Goal: Task Accomplishment & Management: Use online tool/utility

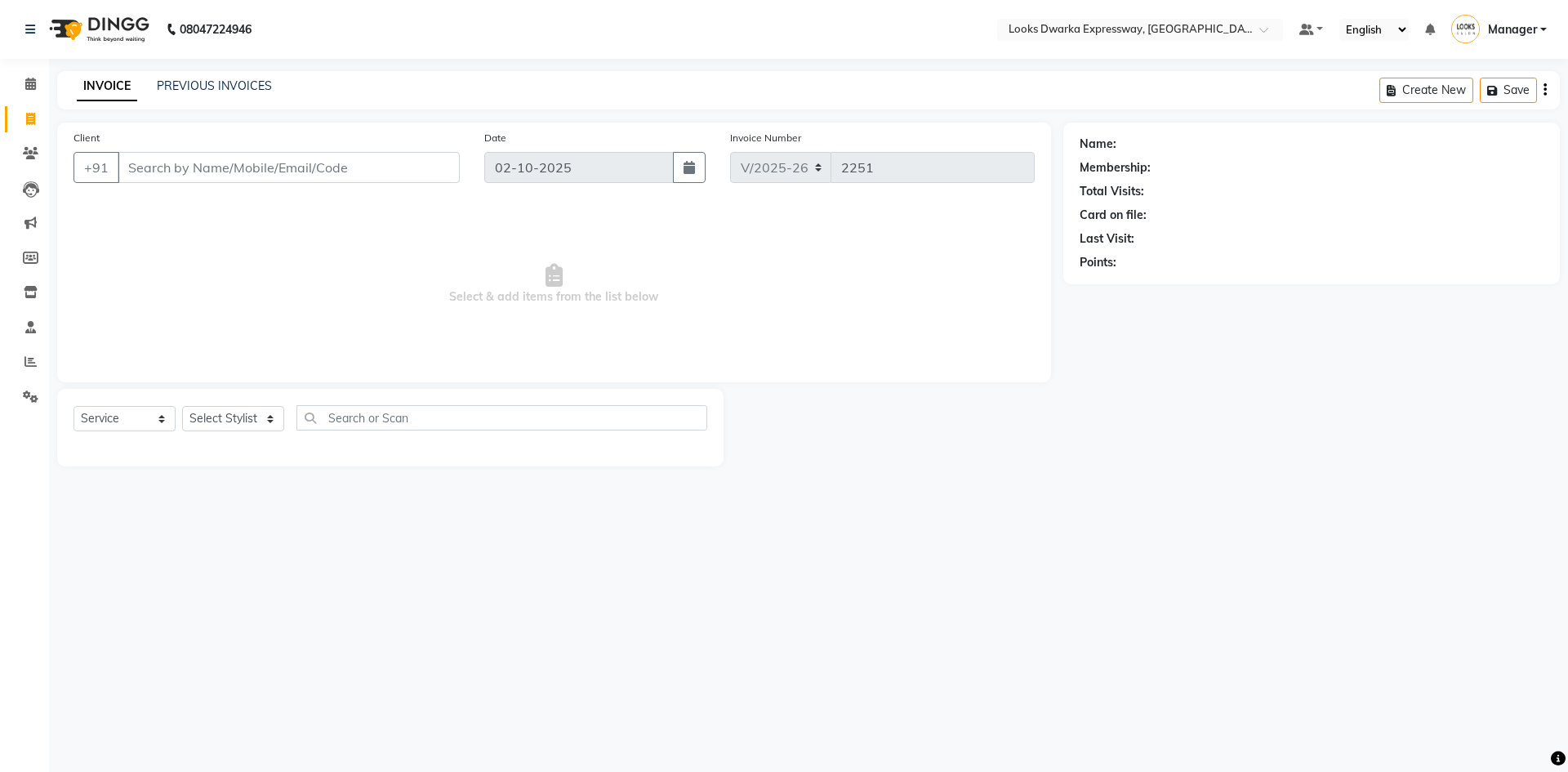
select select "6011"
select select "service"
drag, startPoint x: 303, startPoint y: 388, endPoint x: 295, endPoint y: 402, distance: 16.1
click at [300, 392] on div "Client +91 Date [DATE] Invoice Number V/2025 V/[PHONE_NUMBER] Select & add item…" at bounding box center [554, 295] width 1019 height 344
click at [270, 426] on select "Select Stylist Manager MD [PERSON_NAME] Ravindar_pdct [PERSON_NAME] [PERSON_NAM…" at bounding box center [233, 417] width 103 height 25
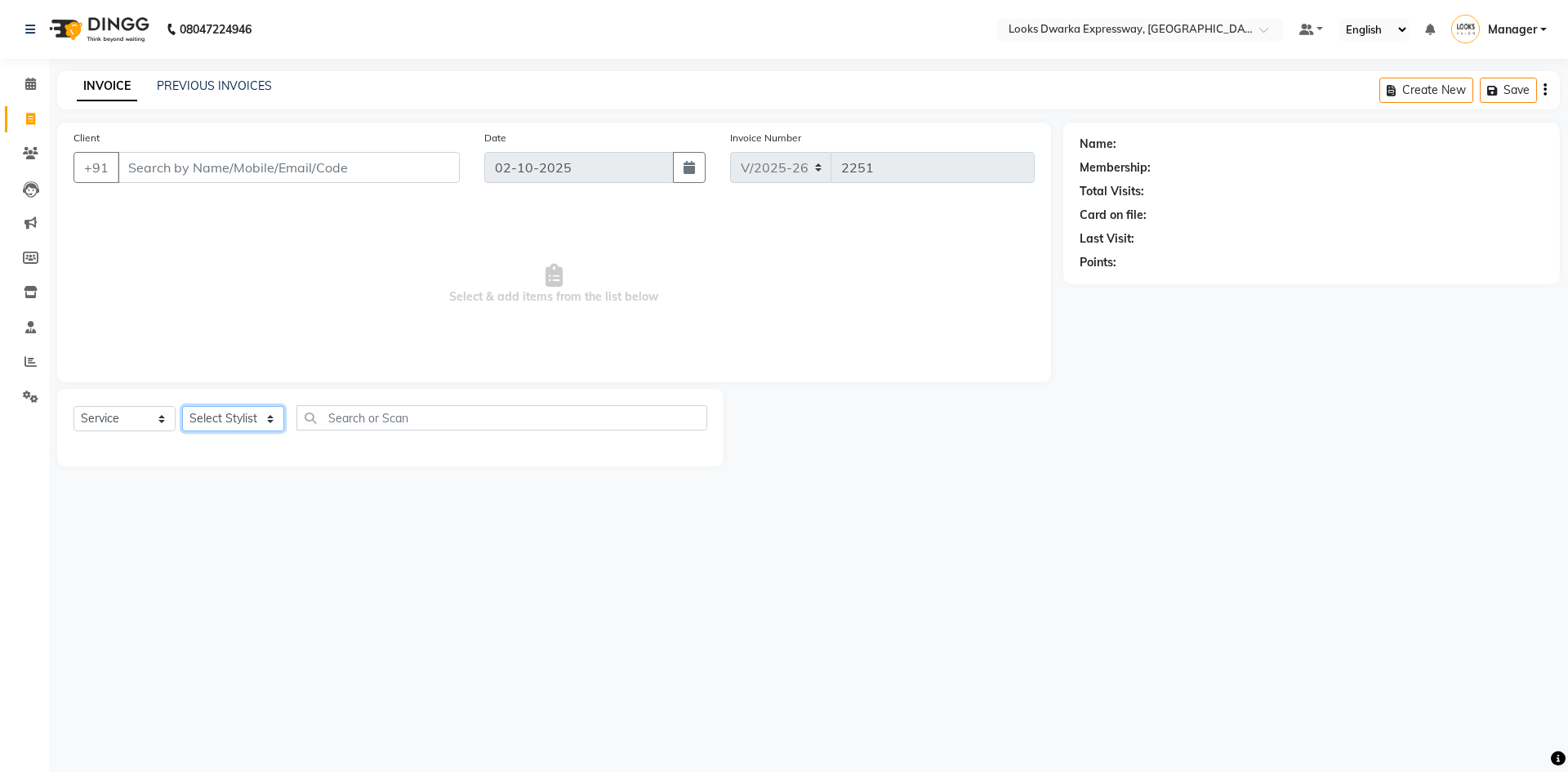
select select "43631"
click at [182, 405] on select "Select Stylist Manager MD [PERSON_NAME] Ravindar_pdct [PERSON_NAME] [PERSON_NAM…" at bounding box center [233, 417] width 103 height 25
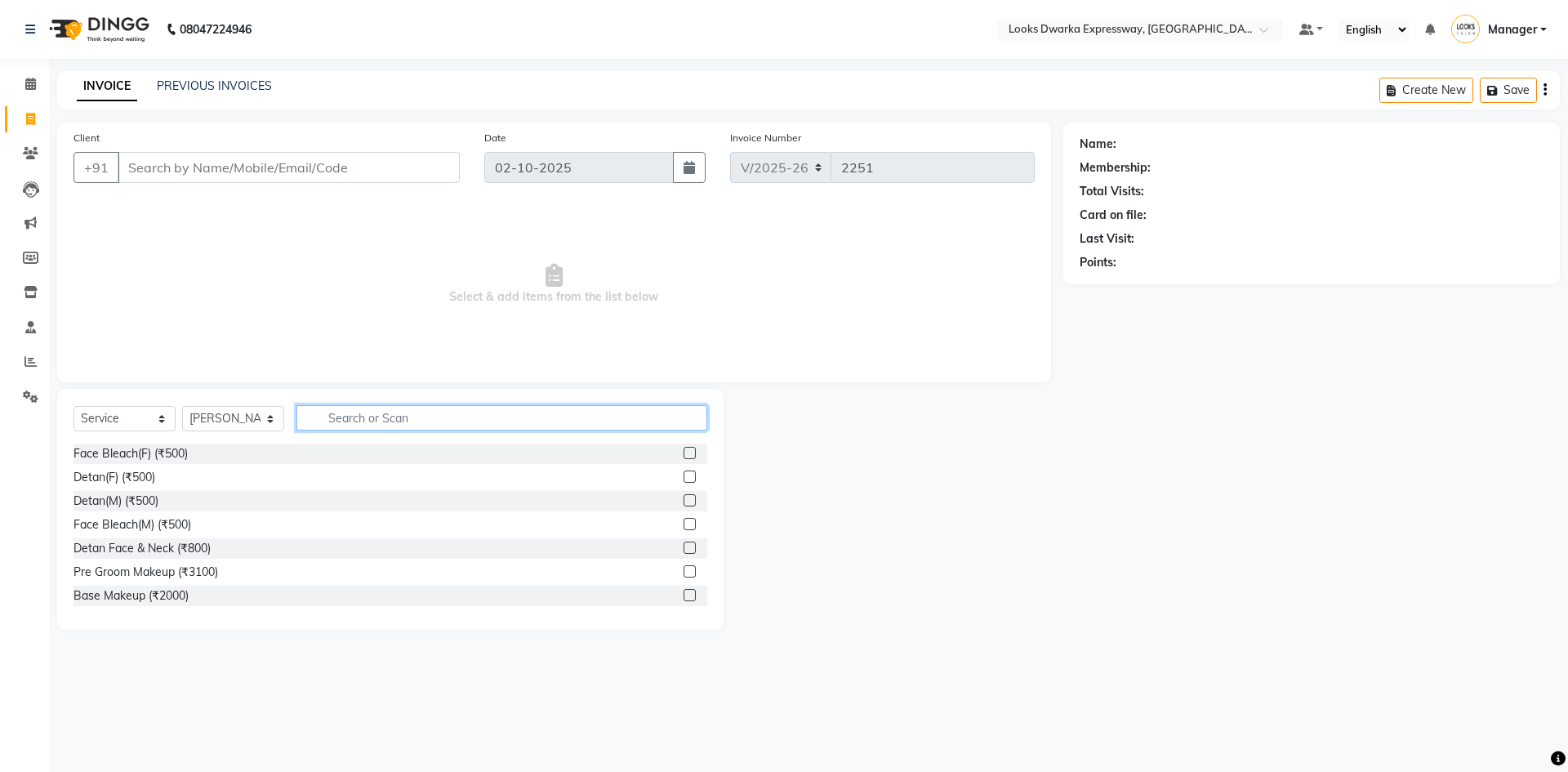
click at [345, 428] on input "text" at bounding box center [501, 417] width 411 height 25
type input "cut"
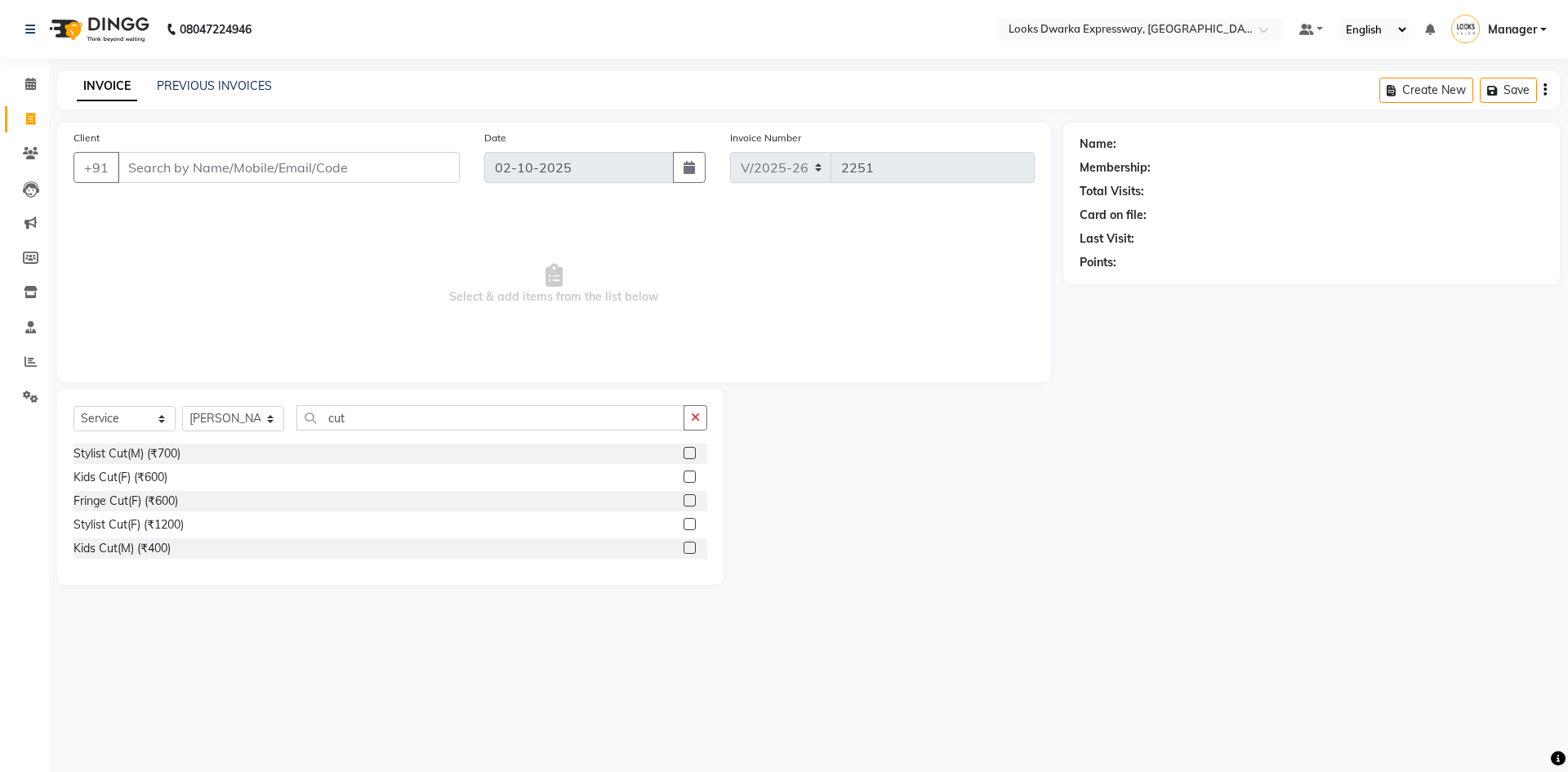
click at [692, 450] on label at bounding box center [689, 452] width 12 height 12
click at [692, 450] on input "checkbox" at bounding box center [688, 452] width 10 height 10
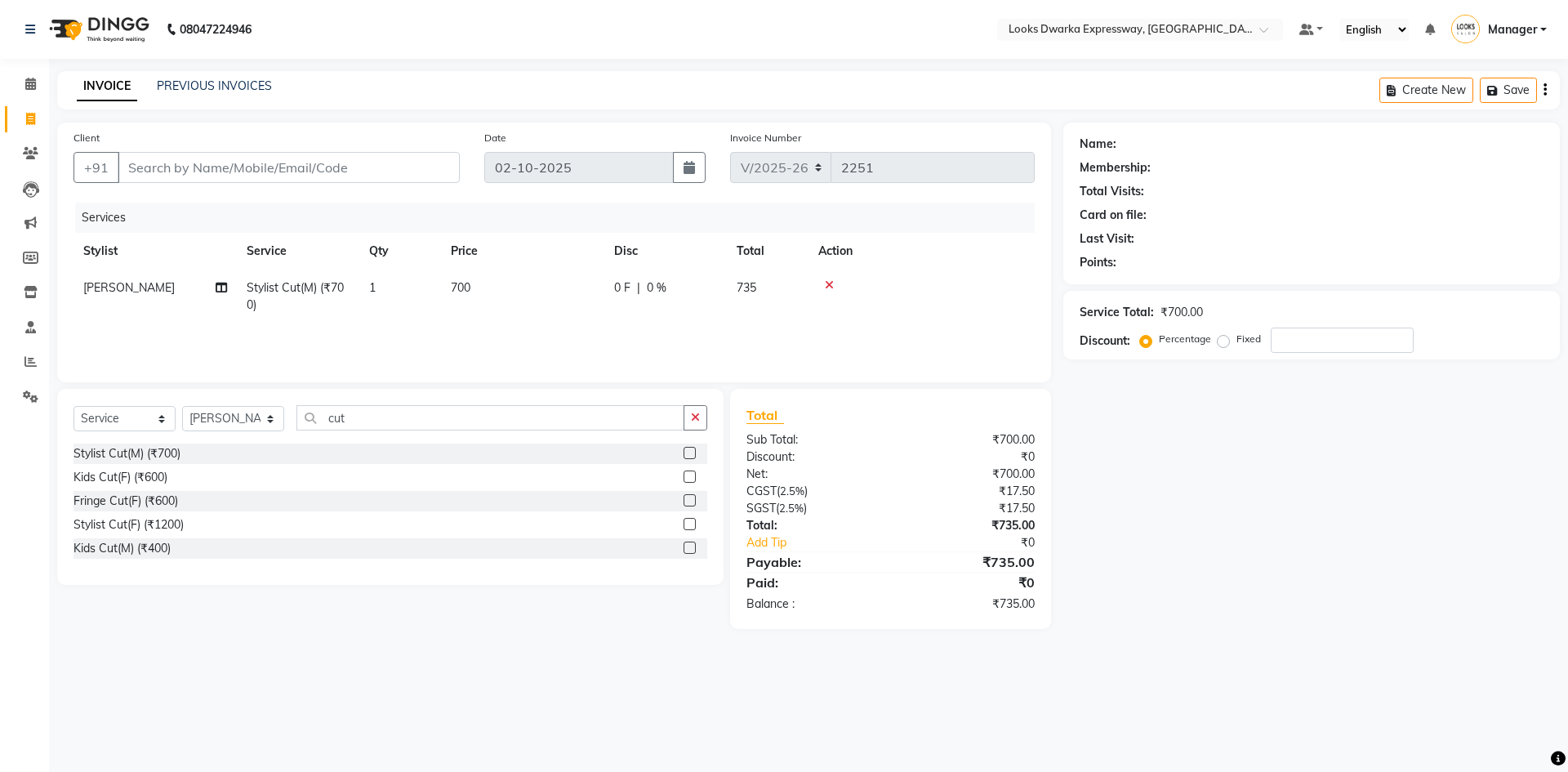
click at [691, 455] on label at bounding box center [689, 452] width 12 height 12
click at [691, 455] on input "checkbox" at bounding box center [688, 452] width 10 height 10
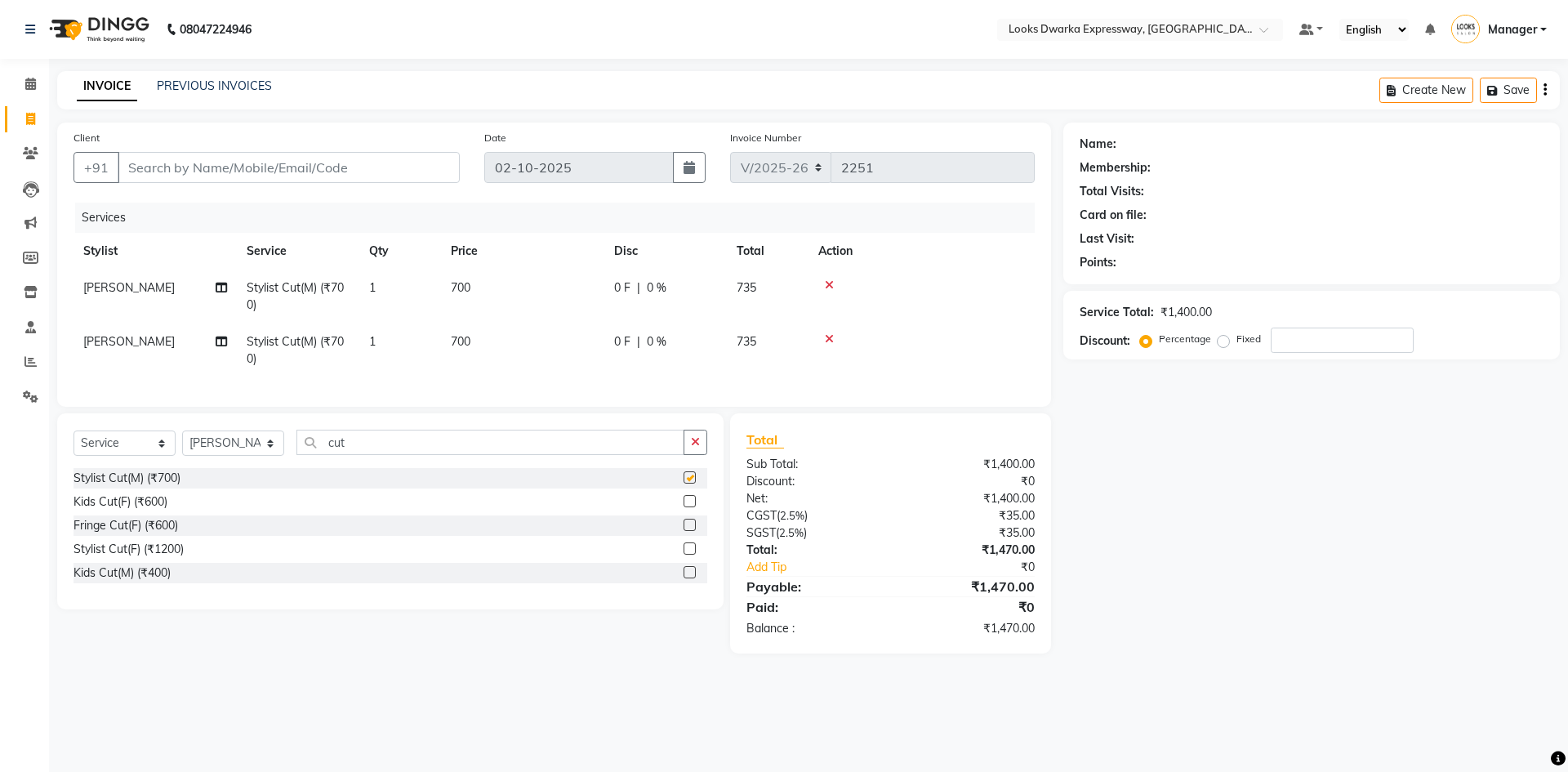
checkbox input "false"
click at [416, 455] on input "cut" at bounding box center [490, 441] width 388 height 25
type input "c"
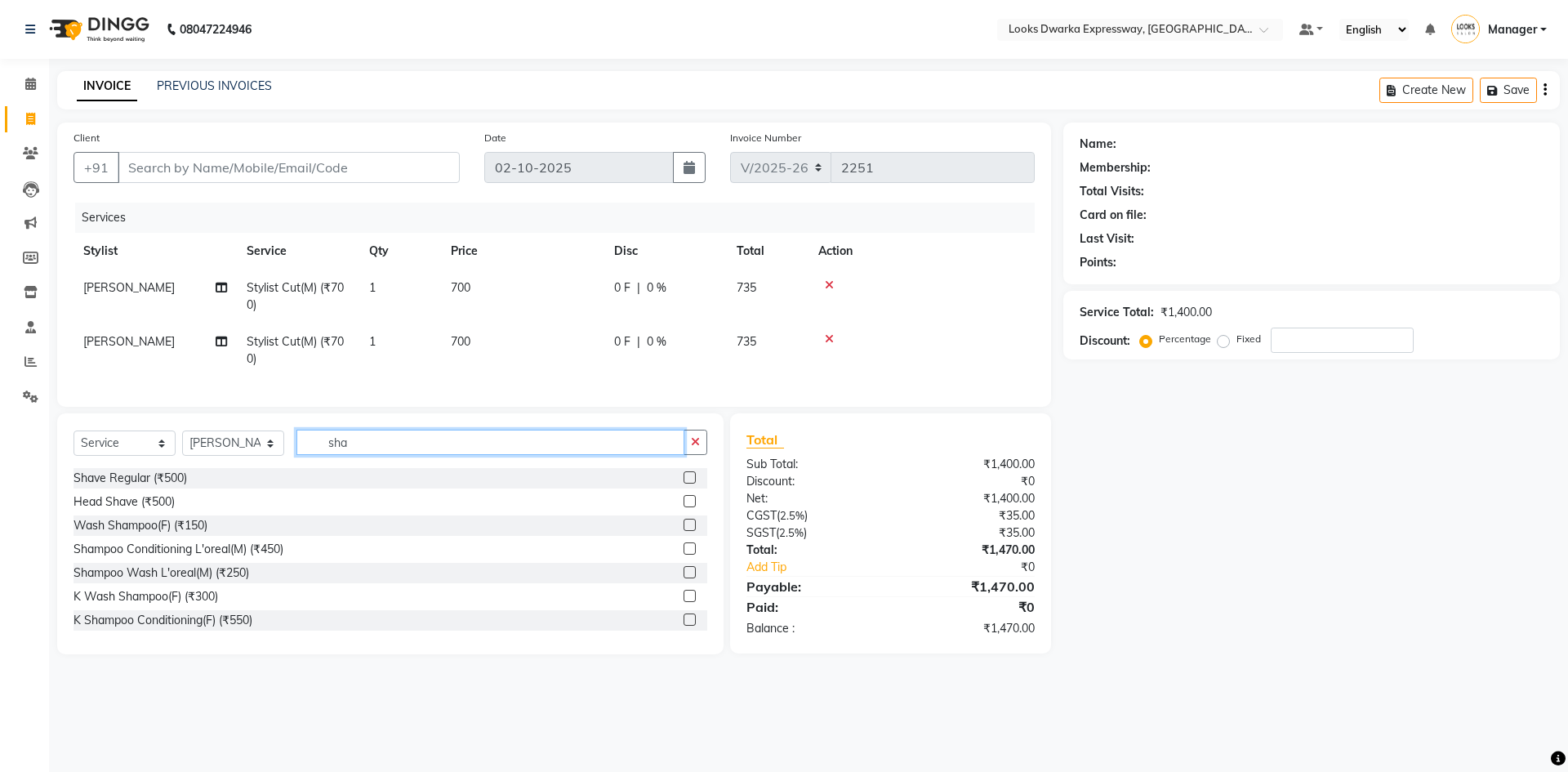
type input "sha"
click at [683, 483] on label at bounding box center [689, 476] width 12 height 12
click at [683, 483] on input "checkbox" at bounding box center [688, 477] width 10 height 10
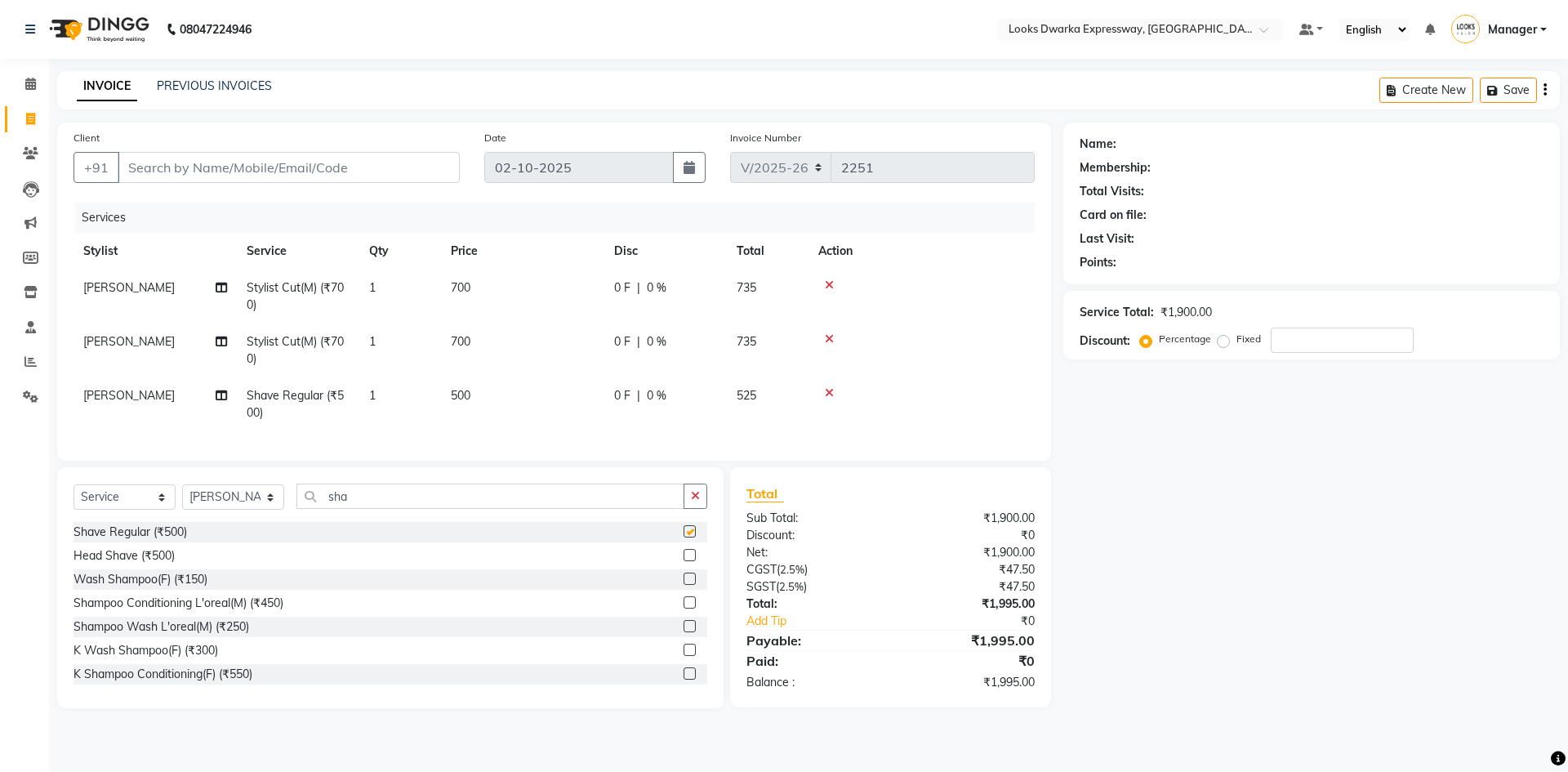
checkbox input "false"
click at [492, 279] on td "700" at bounding box center [522, 296] width 163 height 54
select select "43631"
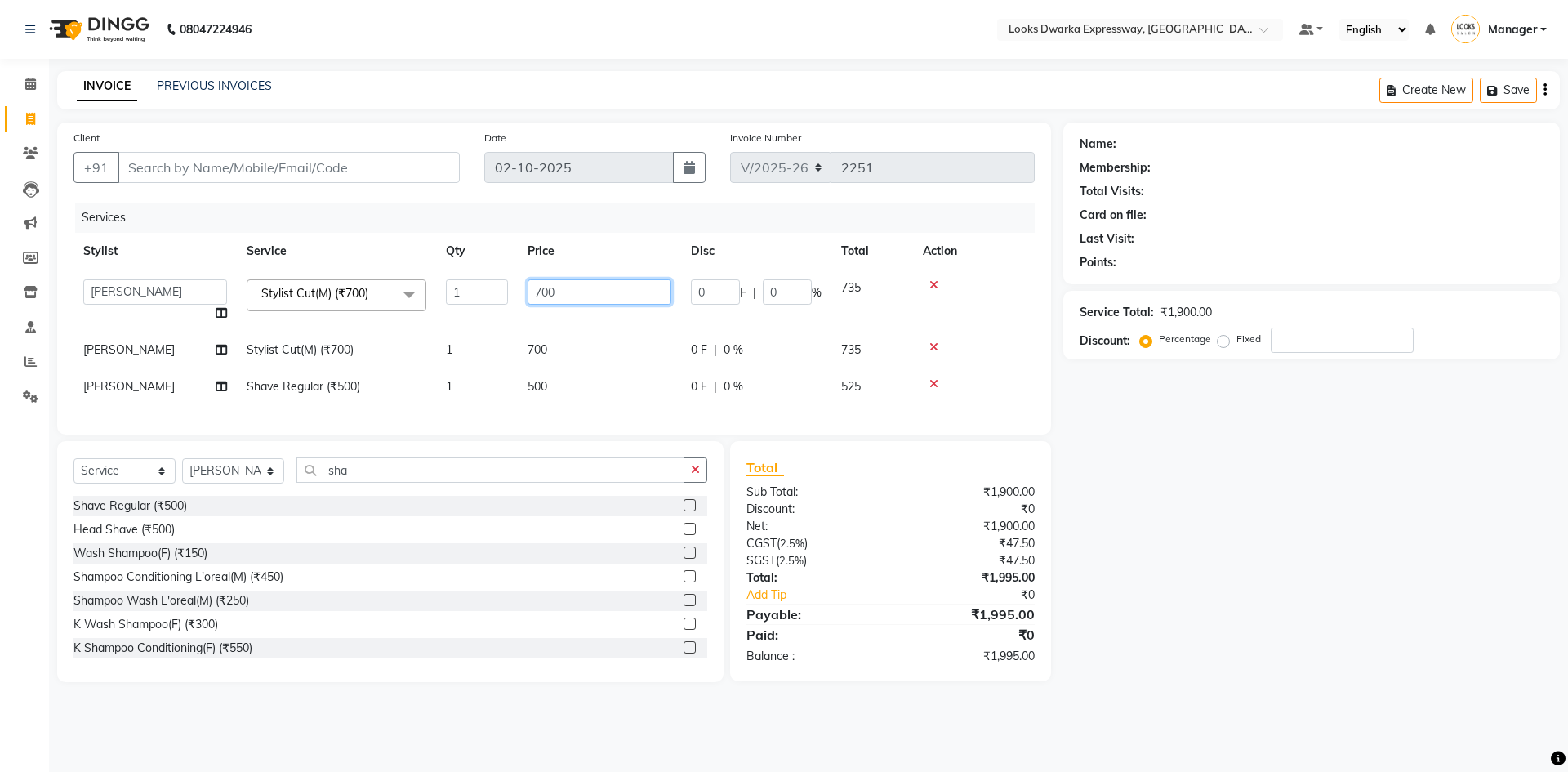
click at [609, 286] on input "700" at bounding box center [599, 291] width 144 height 25
type input "7"
type input "500"
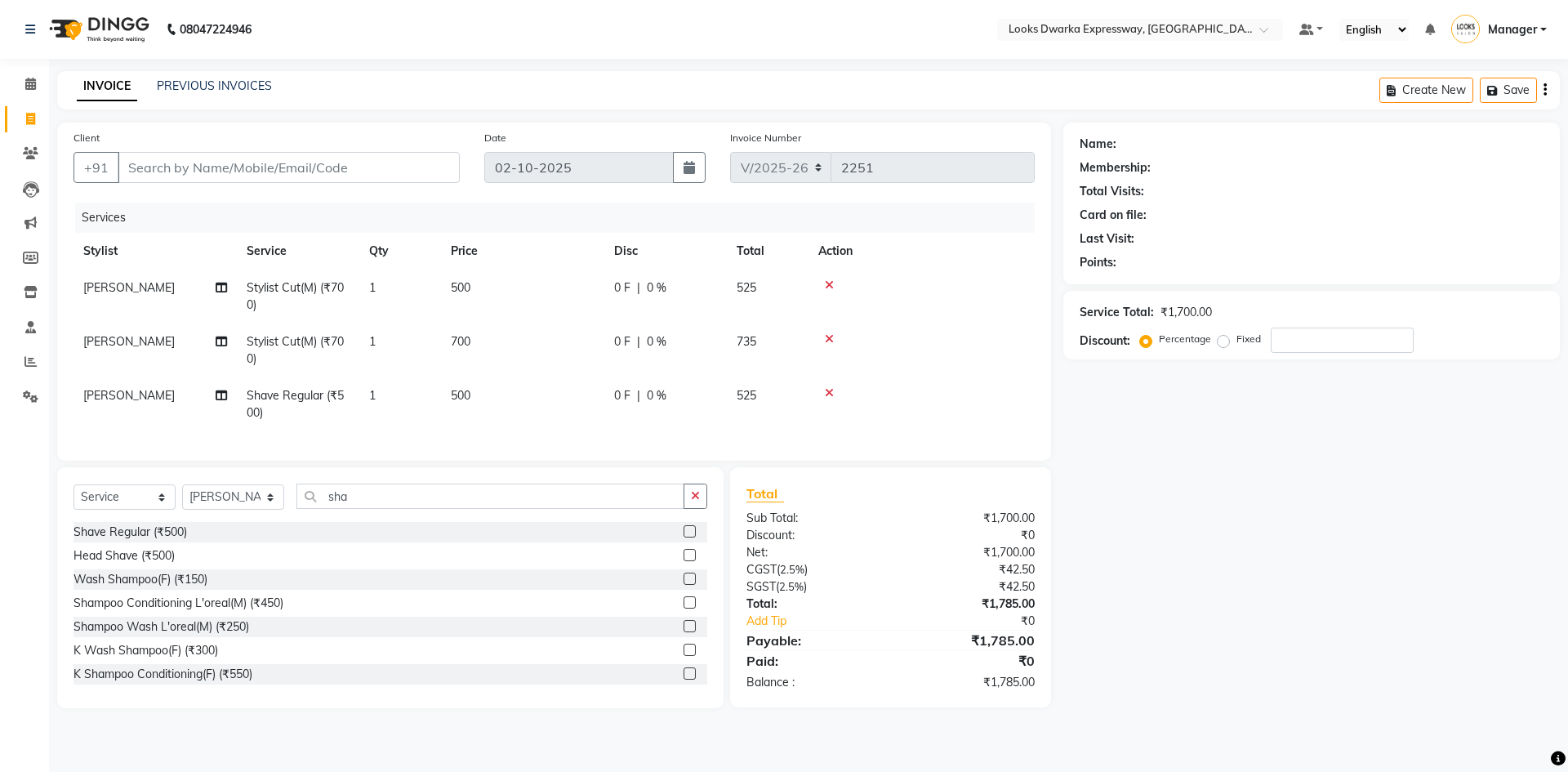
click at [605, 344] on tr "[PERSON_NAME] Cut(M) (₹700) 1 700 0 F | 0 % 735" at bounding box center [554, 350] width 961 height 54
click at [502, 341] on td "700" at bounding box center [522, 350] width 163 height 54
select select "43631"
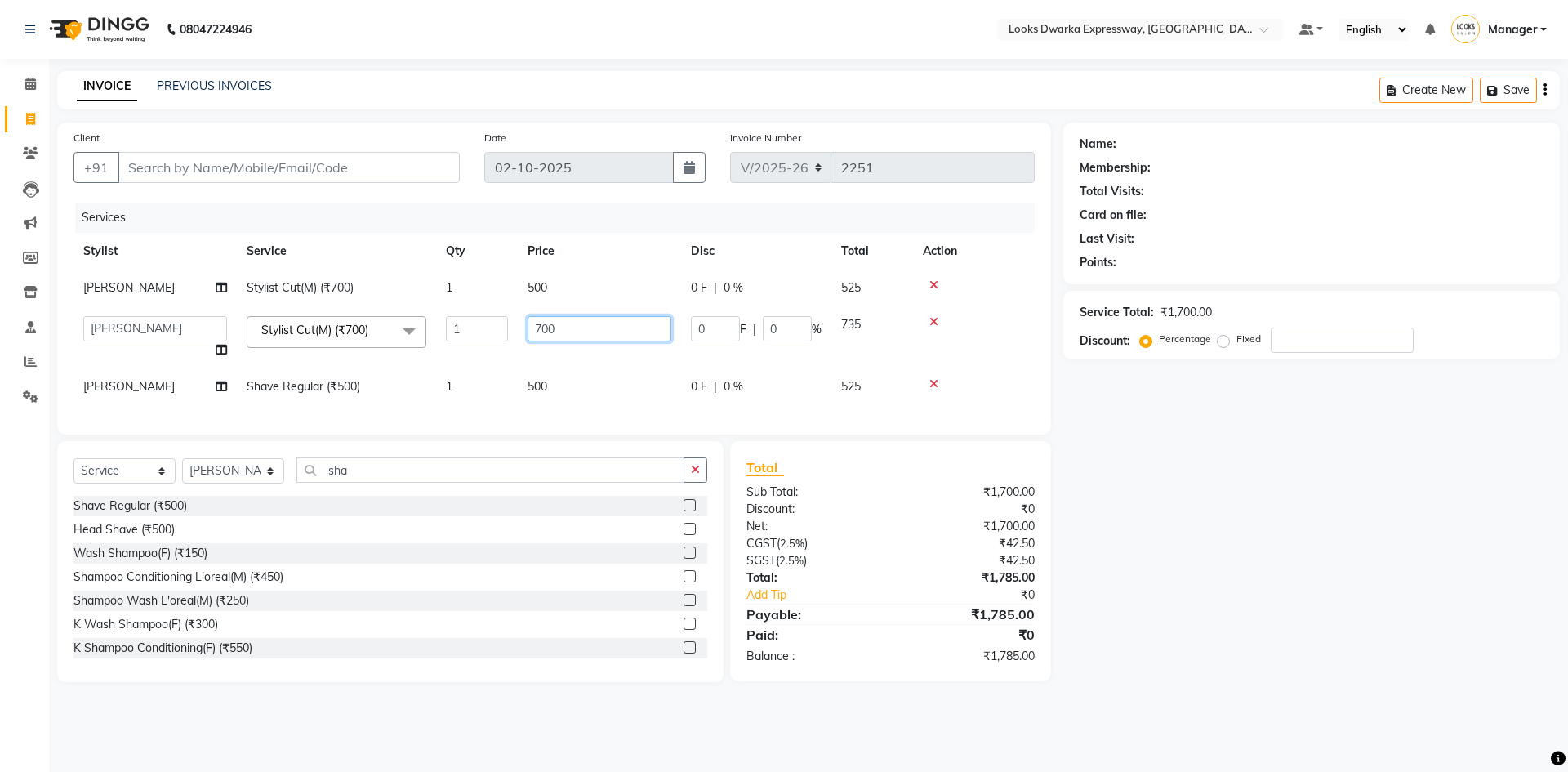
click at [577, 330] on input "700" at bounding box center [599, 328] width 144 height 25
type input "7"
type input "500"
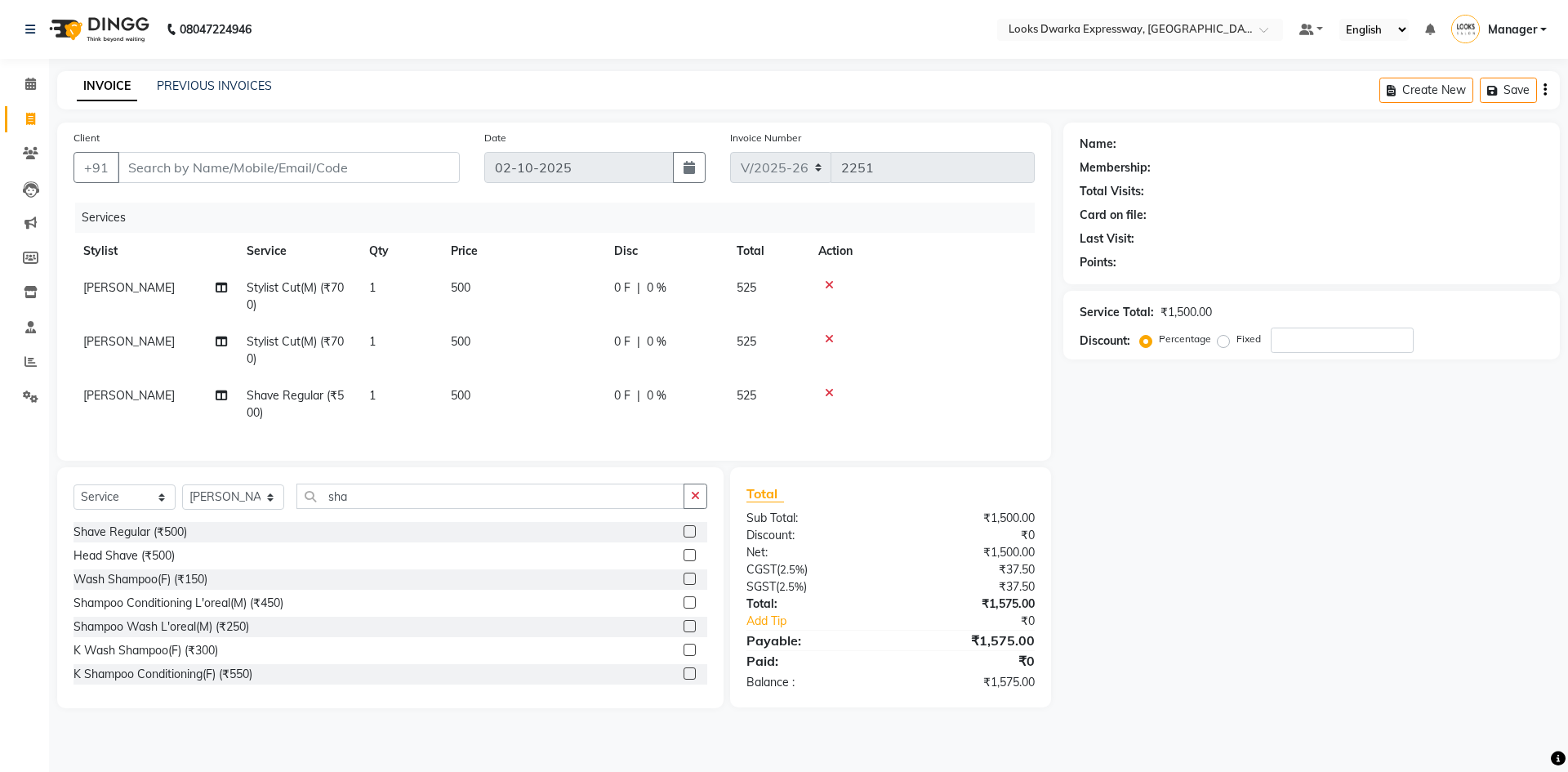
click at [573, 393] on td "500" at bounding box center [522, 404] width 163 height 54
select select "43631"
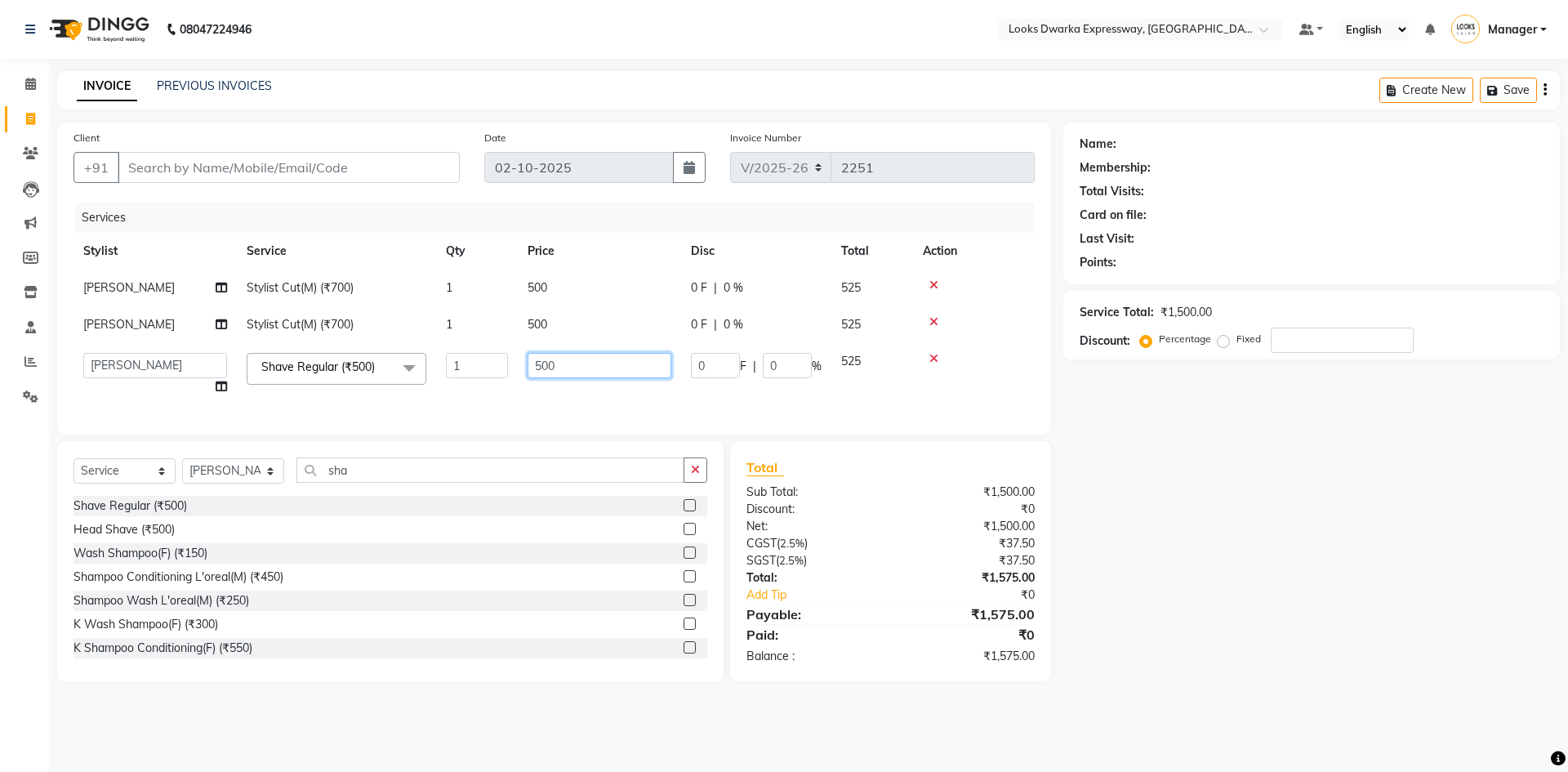
click at [591, 372] on input "500" at bounding box center [599, 365] width 144 height 25
type input "5"
type input "300"
click at [1375, 613] on div "Name: Membership: Total Visits: Card on file: Last Visit: Points: Service Total…" at bounding box center [1317, 403] width 509 height 560
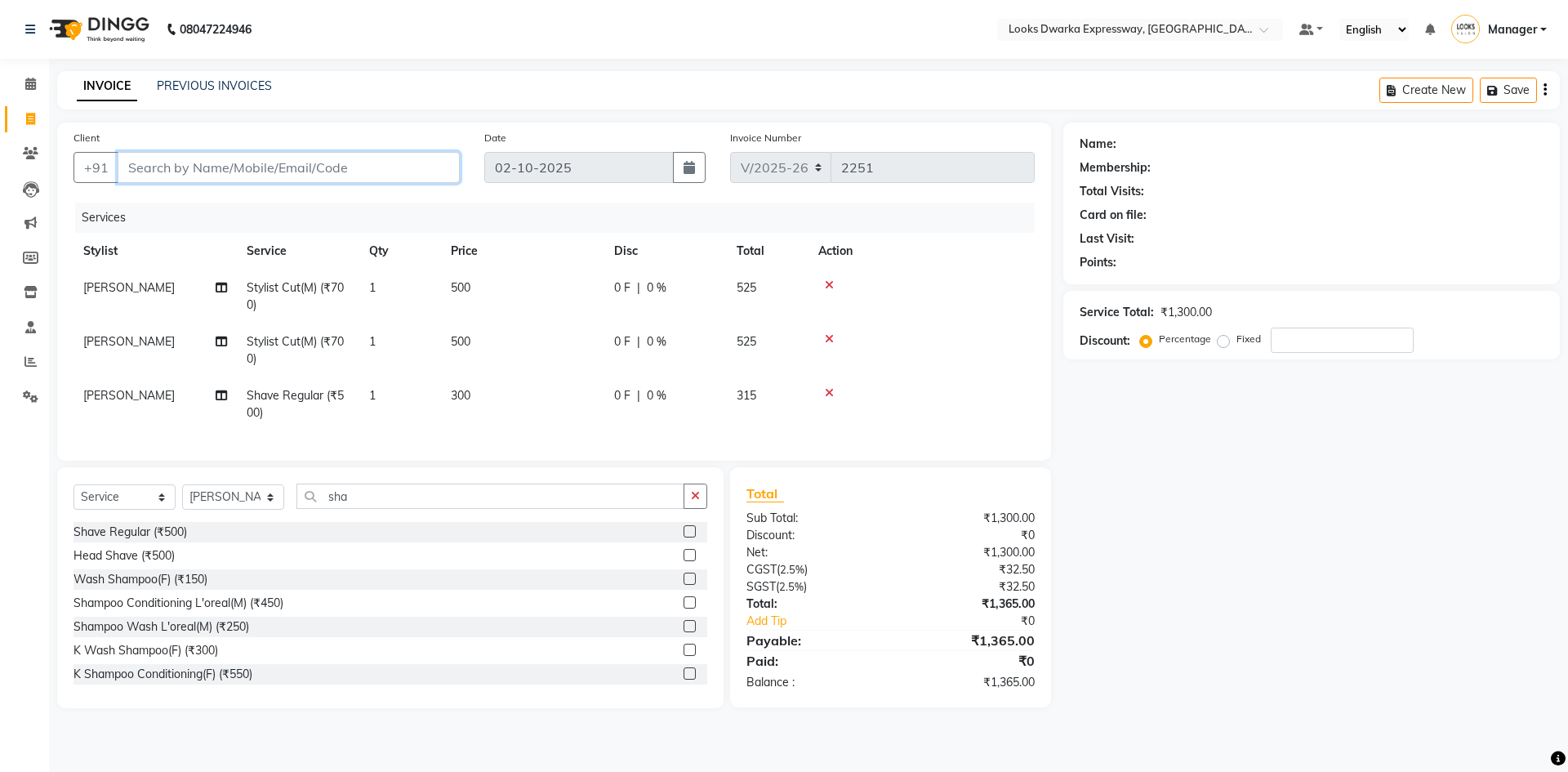
click at [164, 173] on input "Client" at bounding box center [288, 167] width 343 height 31
type input "9"
type input "0"
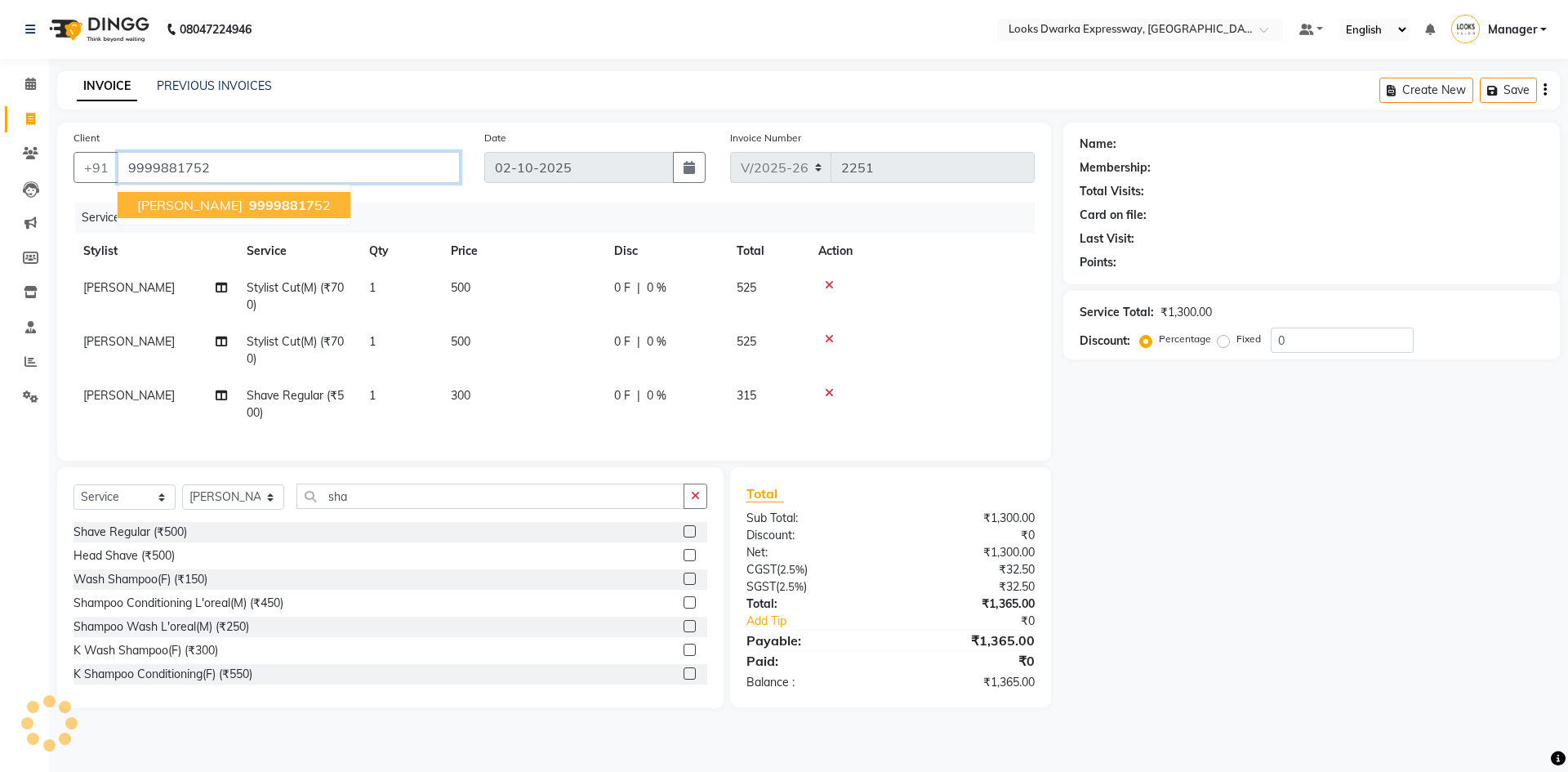
type input "9999881752"
select select "1: Object"
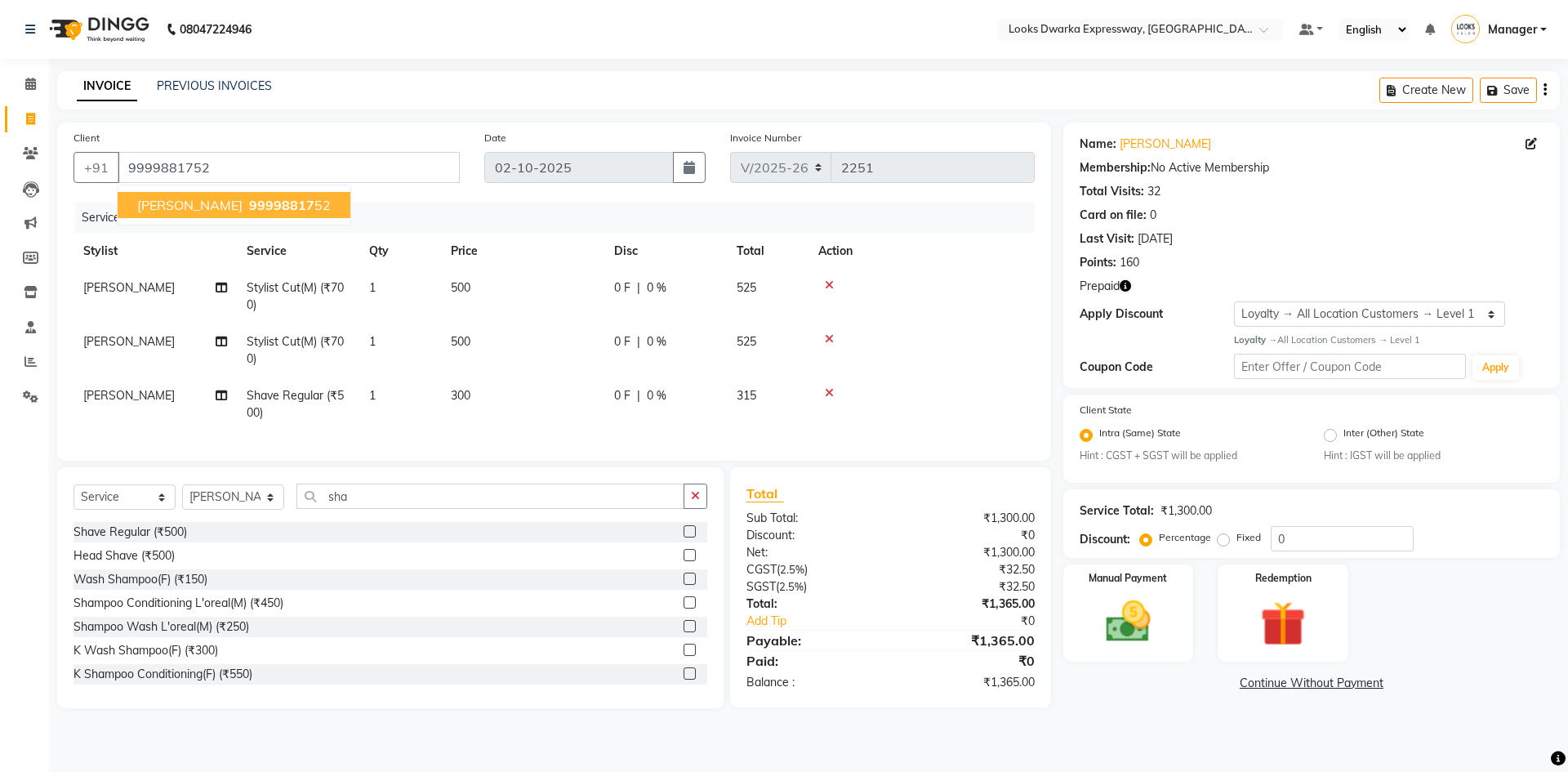
click at [1129, 284] on icon "button" at bounding box center [1125, 285] width 11 height 11
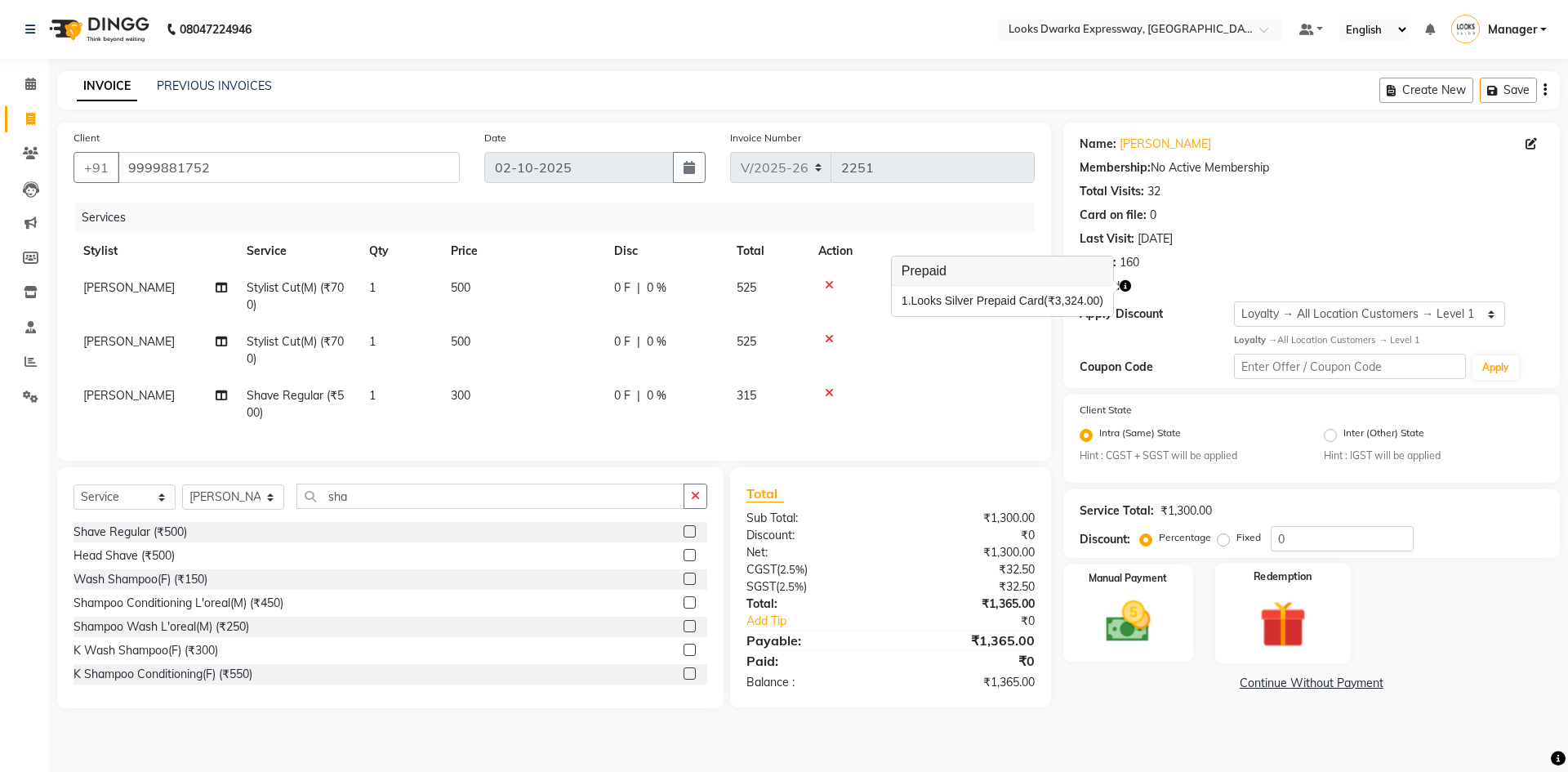
click at [1271, 630] on img at bounding box center [1283, 623] width 76 height 58
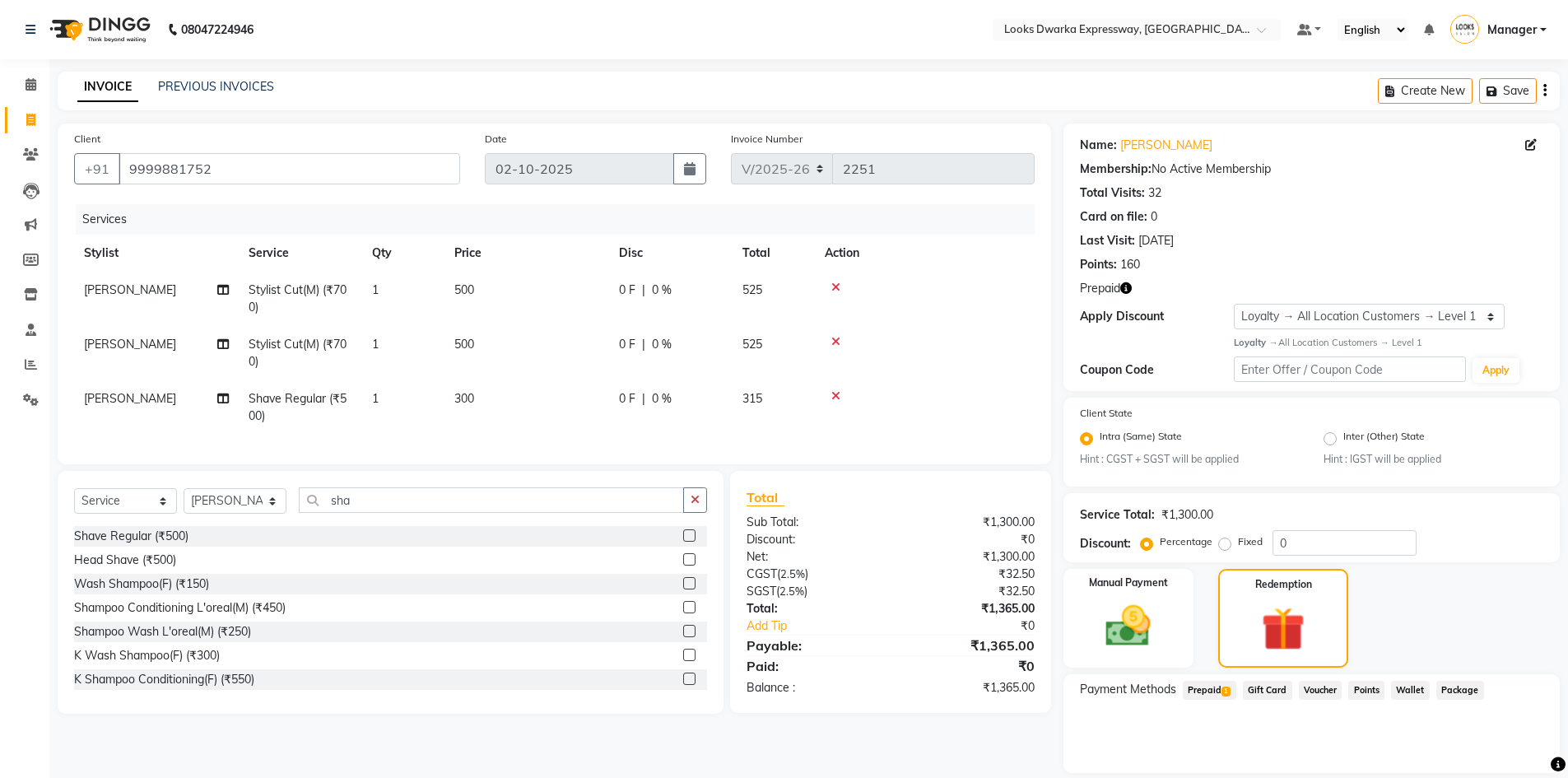
click at [1218, 688] on span "Prepaid 1" at bounding box center [1209, 690] width 53 height 19
click at [1125, 285] on icon "button" at bounding box center [1125, 288] width 11 height 11
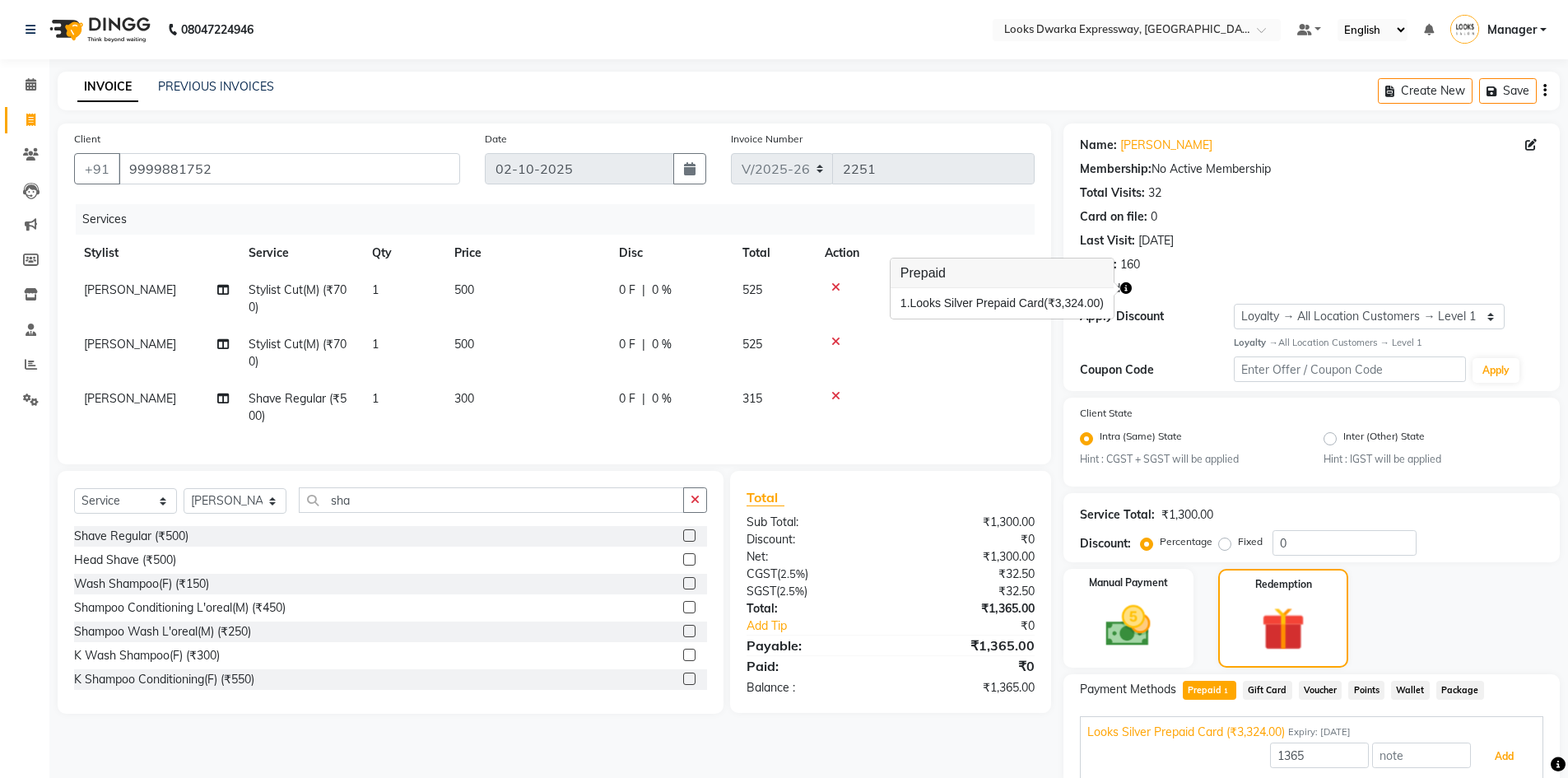
click at [1486, 754] on button "Add" at bounding box center [1504, 757] width 60 height 28
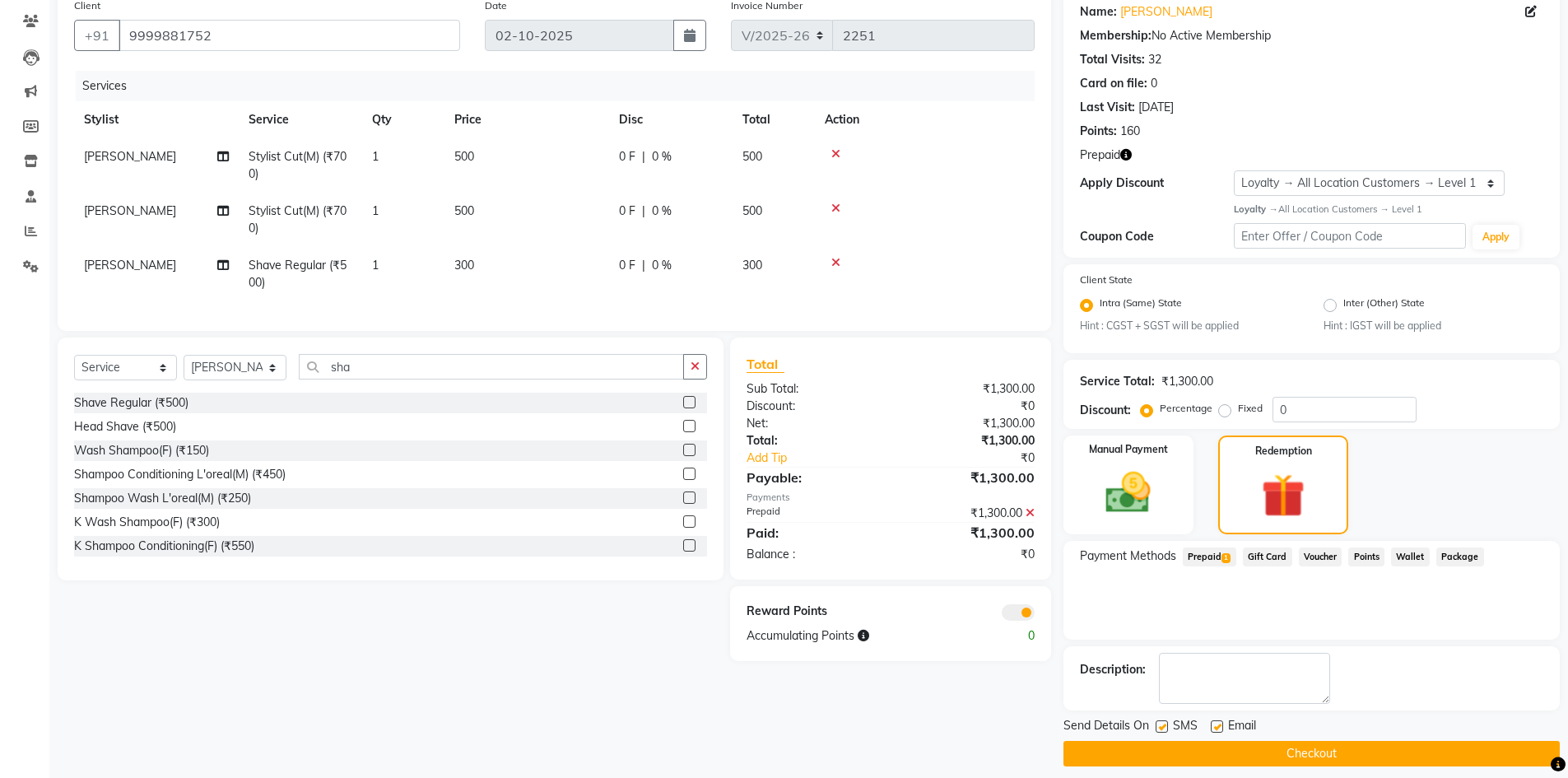
scroll to position [146, 0]
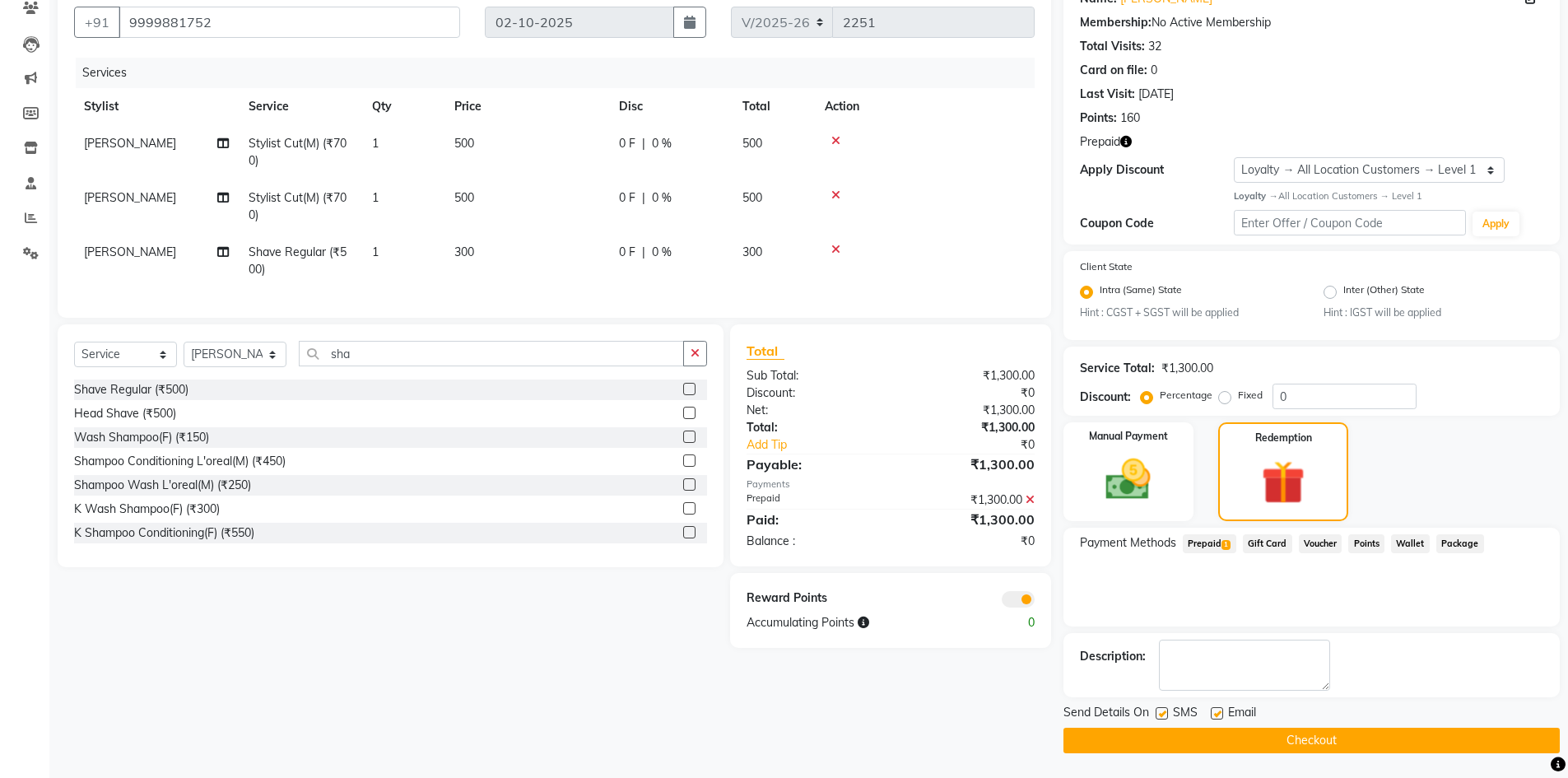
click at [1316, 740] on button "Checkout" at bounding box center [1310, 740] width 496 height 25
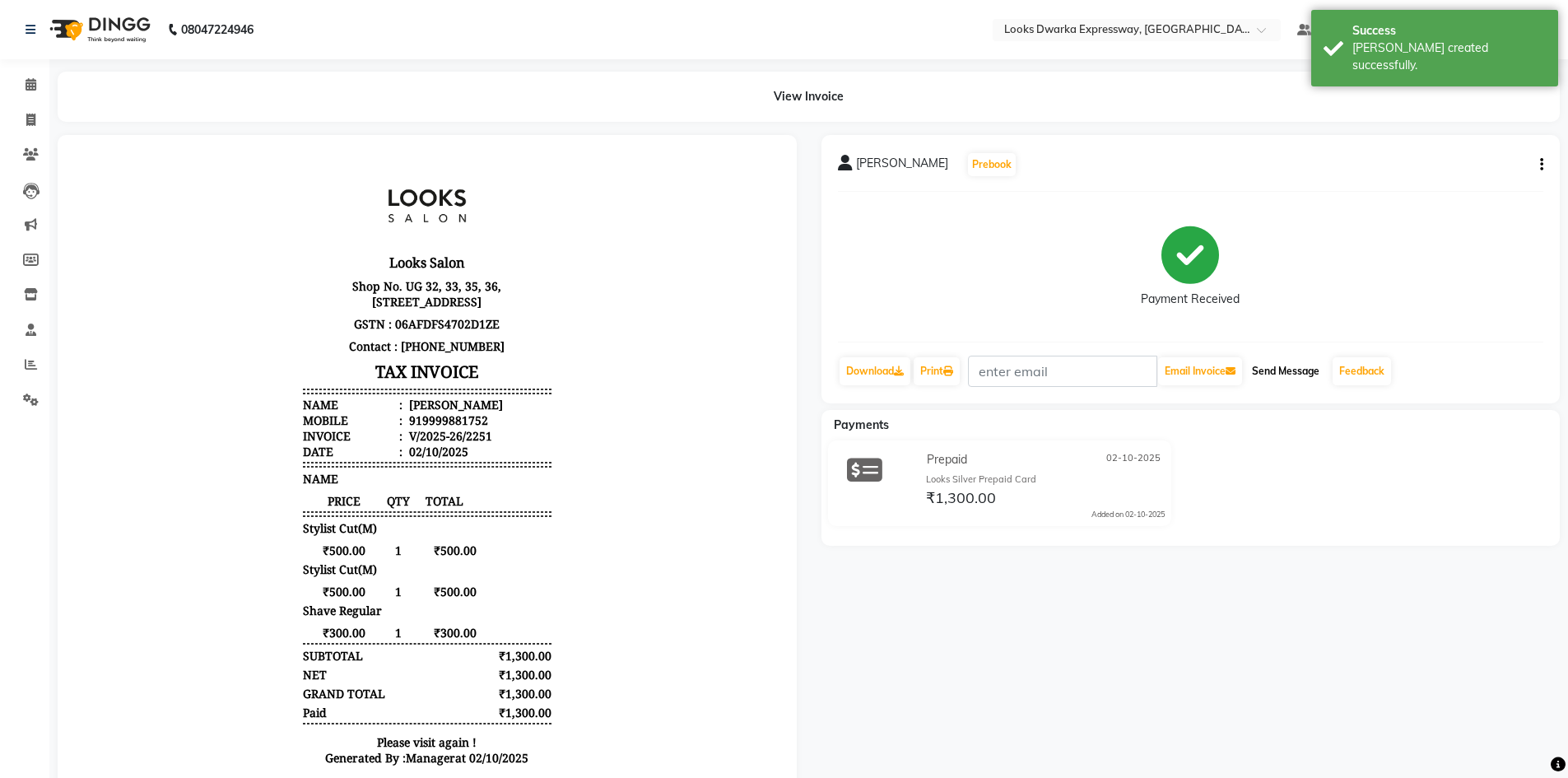
click at [1304, 368] on button "Send Message" at bounding box center [1285, 371] width 81 height 28
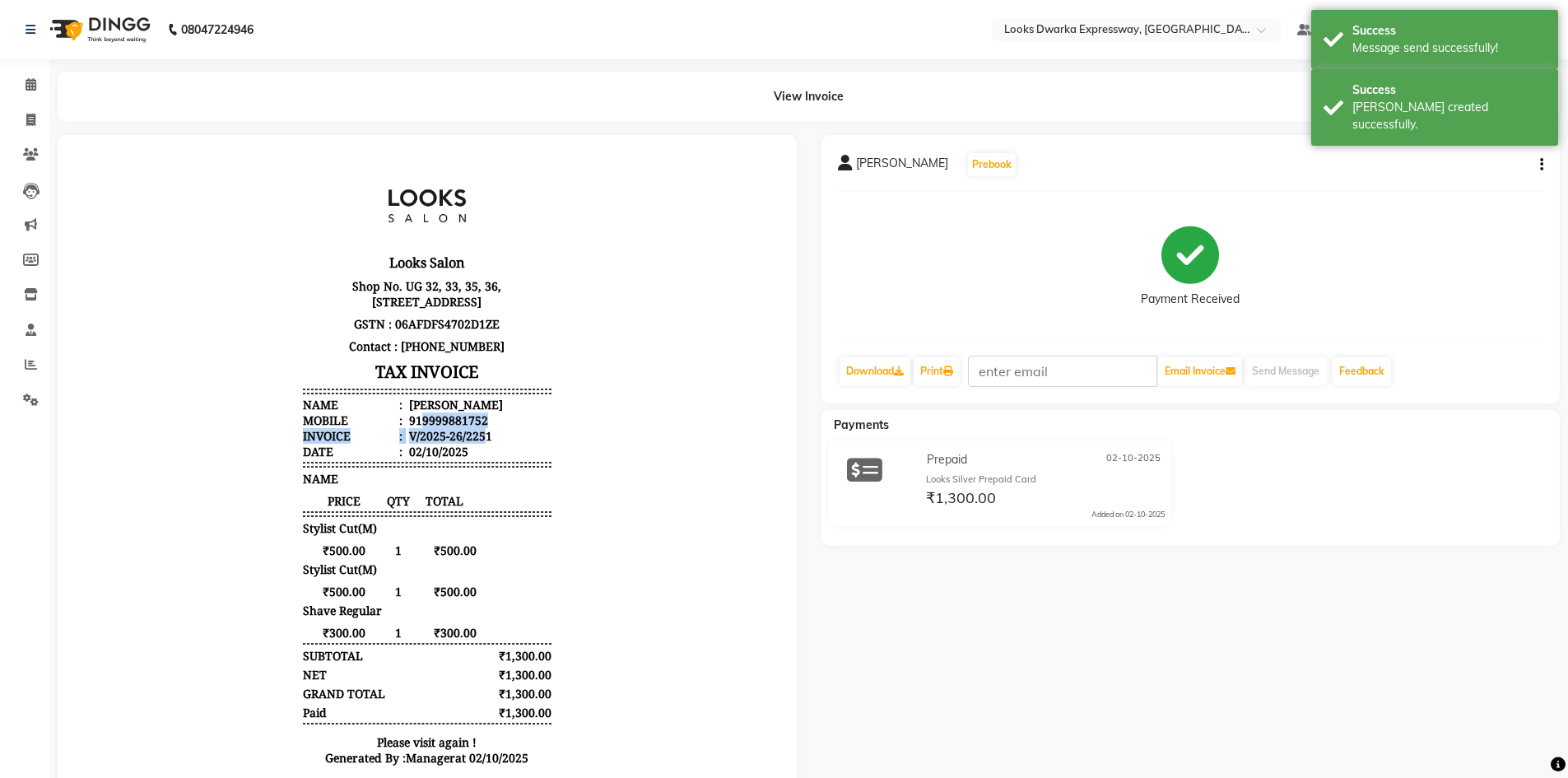
drag, startPoint x: 408, startPoint y: 434, endPoint x: 472, endPoint y: 445, distance: 64.9
click at [472, 445] on ul "Name : [PERSON_NAME] Mobile : 919999881752 Invoice : V/2025-26/2251 Date : [DAT…" at bounding box center [426, 427] width 248 height 62
click at [468, 428] on div "919999881752" at bounding box center [447, 420] width 82 height 16
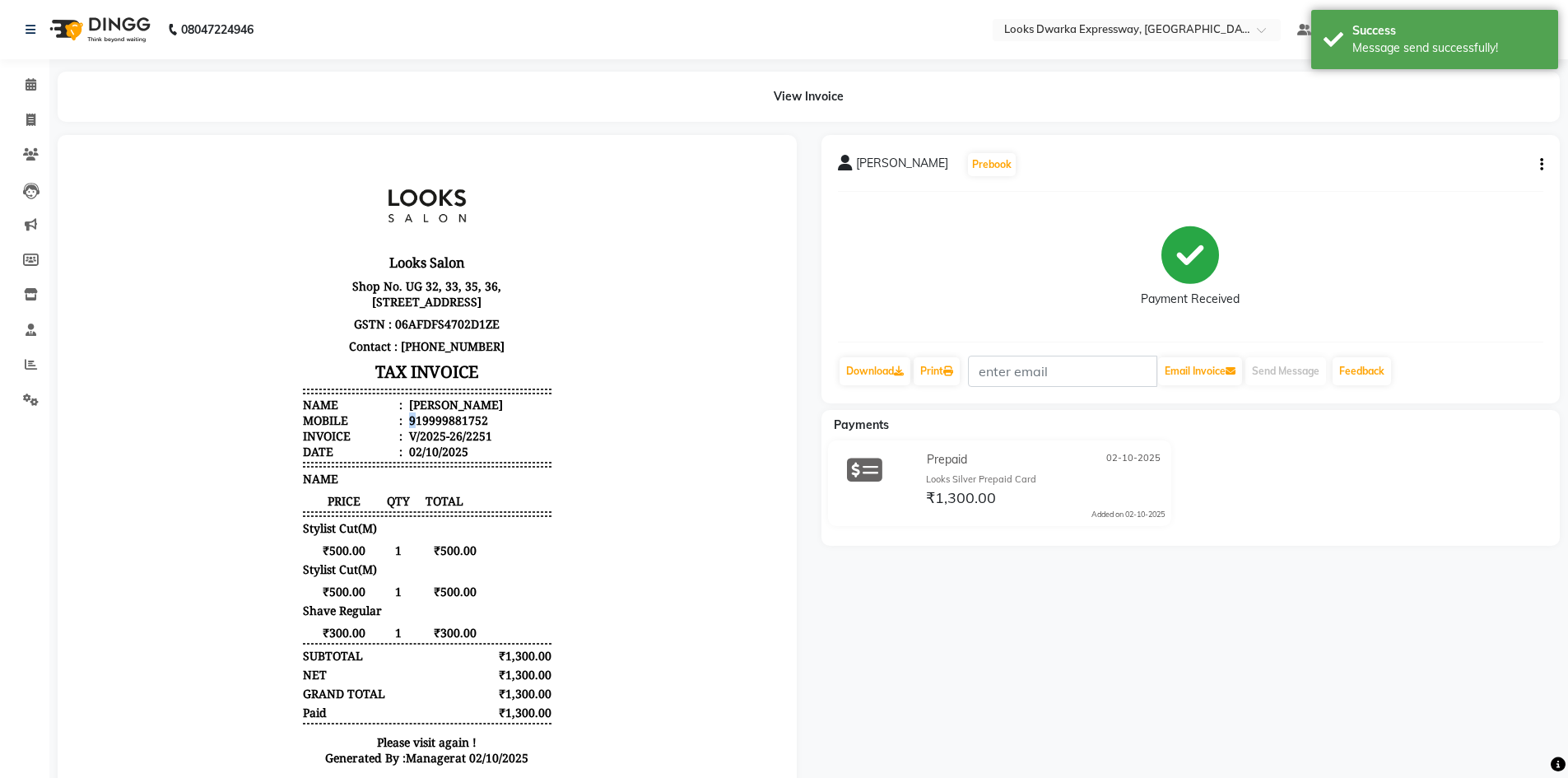
drag, startPoint x: 406, startPoint y: 436, endPoint x: 397, endPoint y: 438, distance: 9.2
click at [406, 428] on div "919999881752" at bounding box center [447, 420] width 82 height 16
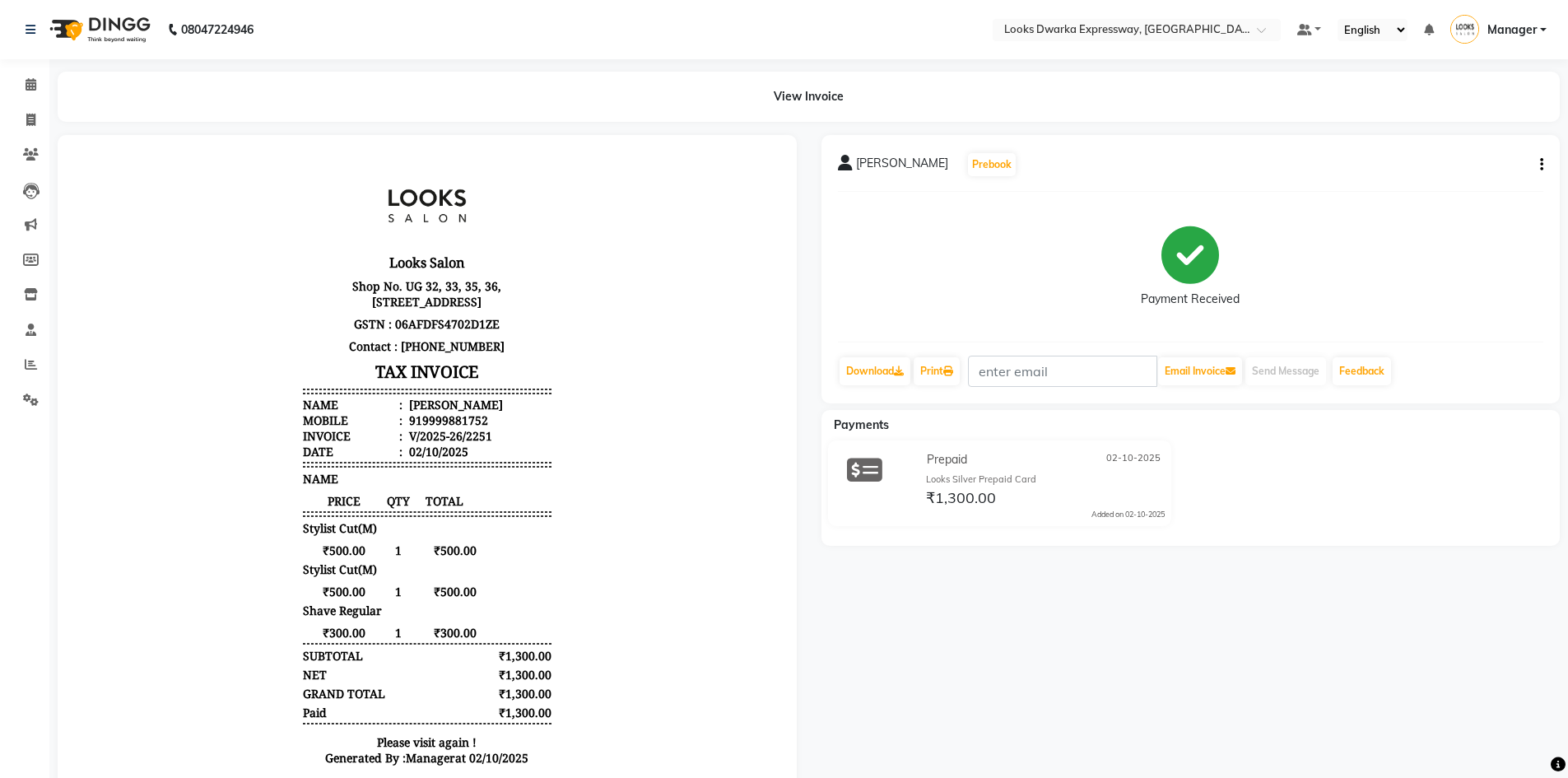
click at [409, 428] on div "919999881752" at bounding box center [447, 420] width 82 height 16
drag, startPoint x: 409, startPoint y: 436, endPoint x: 477, endPoint y: 434, distance: 68.0
click at [480, 428] on li "Mobile : 919999881752" at bounding box center [426, 420] width 248 height 16
copy div "9999881752"
click at [34, 118] on icon at bounding box center [31, 119] width 9 height 12
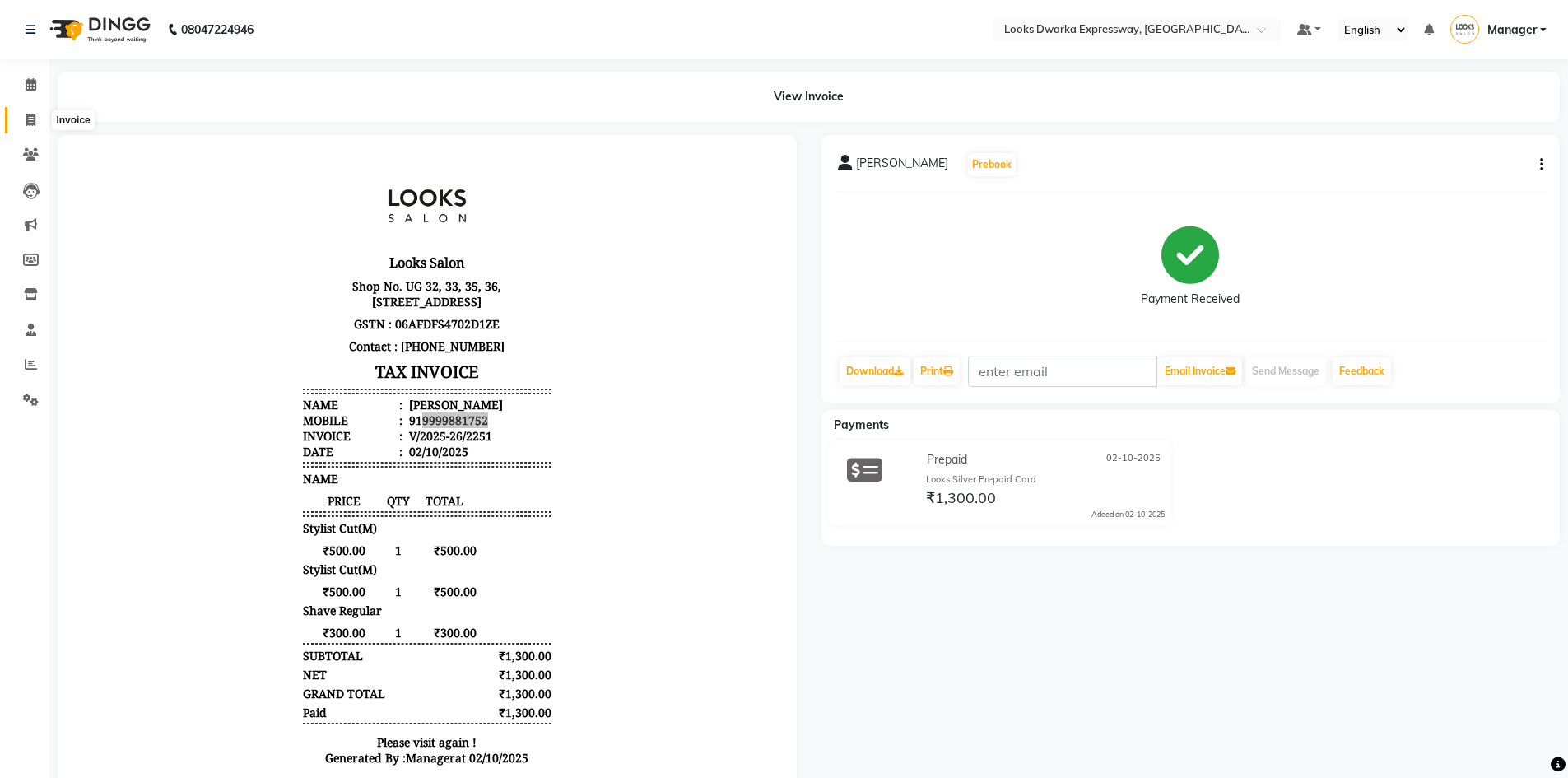
select select "service"
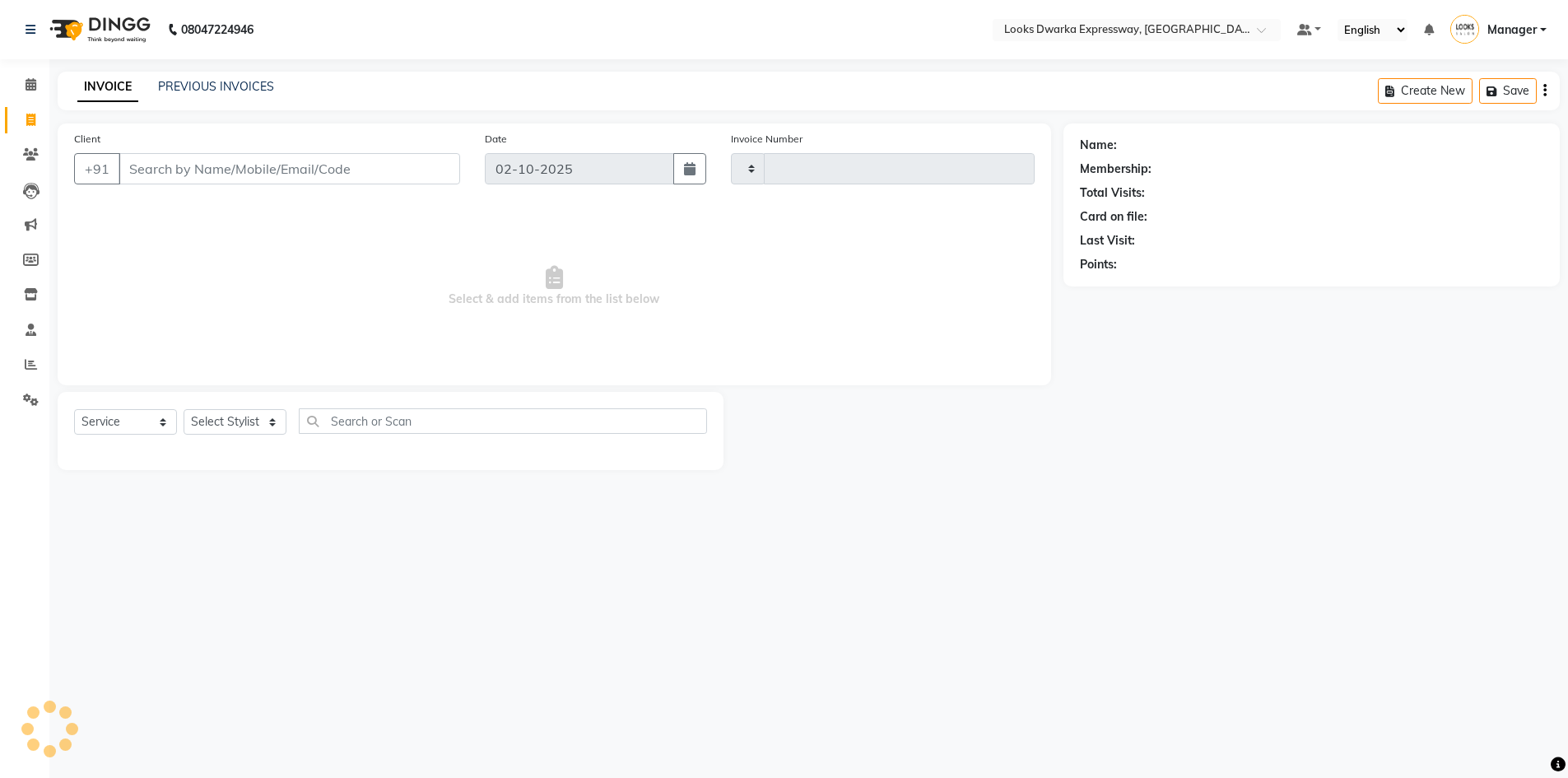
type input "2252"
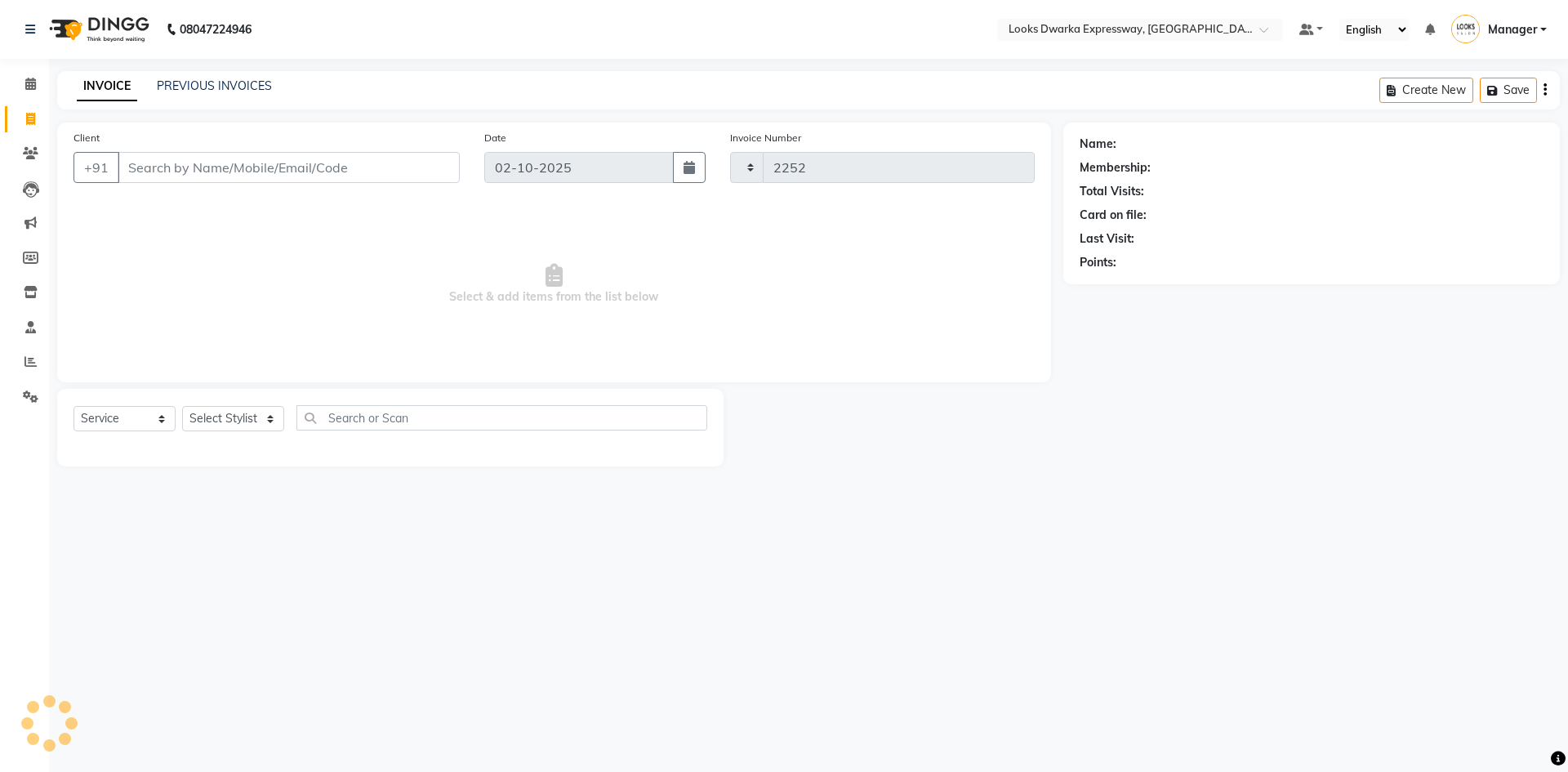
select select "6011"
drag, startPoint x: 181, startPoint y: 175, endPoint x: 150, endPoint y: 169, distance: 31.6
drag, startPoint x: 150, startPoint y: 169, endPoint x: 28, endPoint y: 78, distance: 152.2
click at [28, 78] on icon at bounding box center [30, 83] width 10 height 12
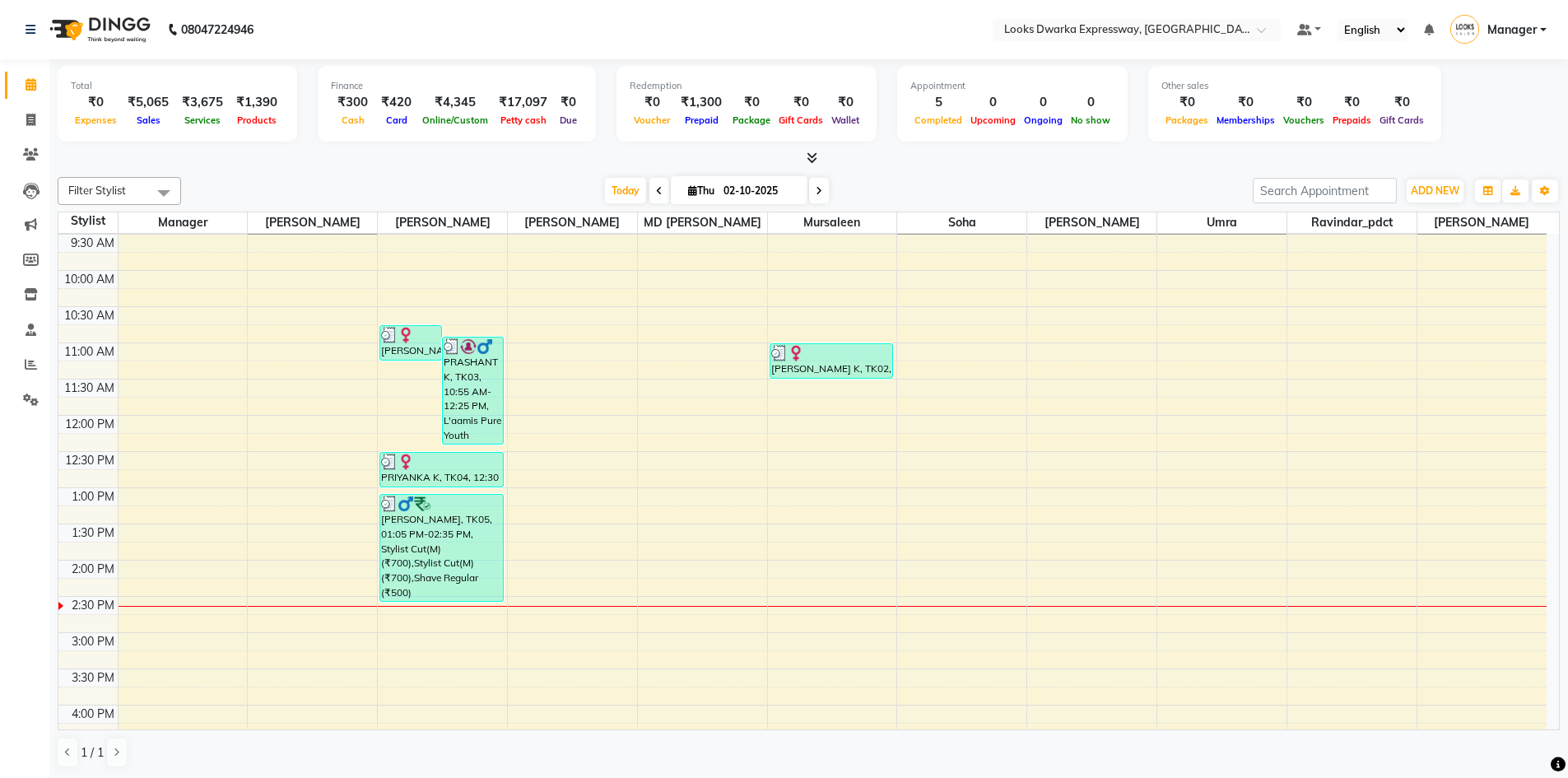
scroll to position [106, 0]
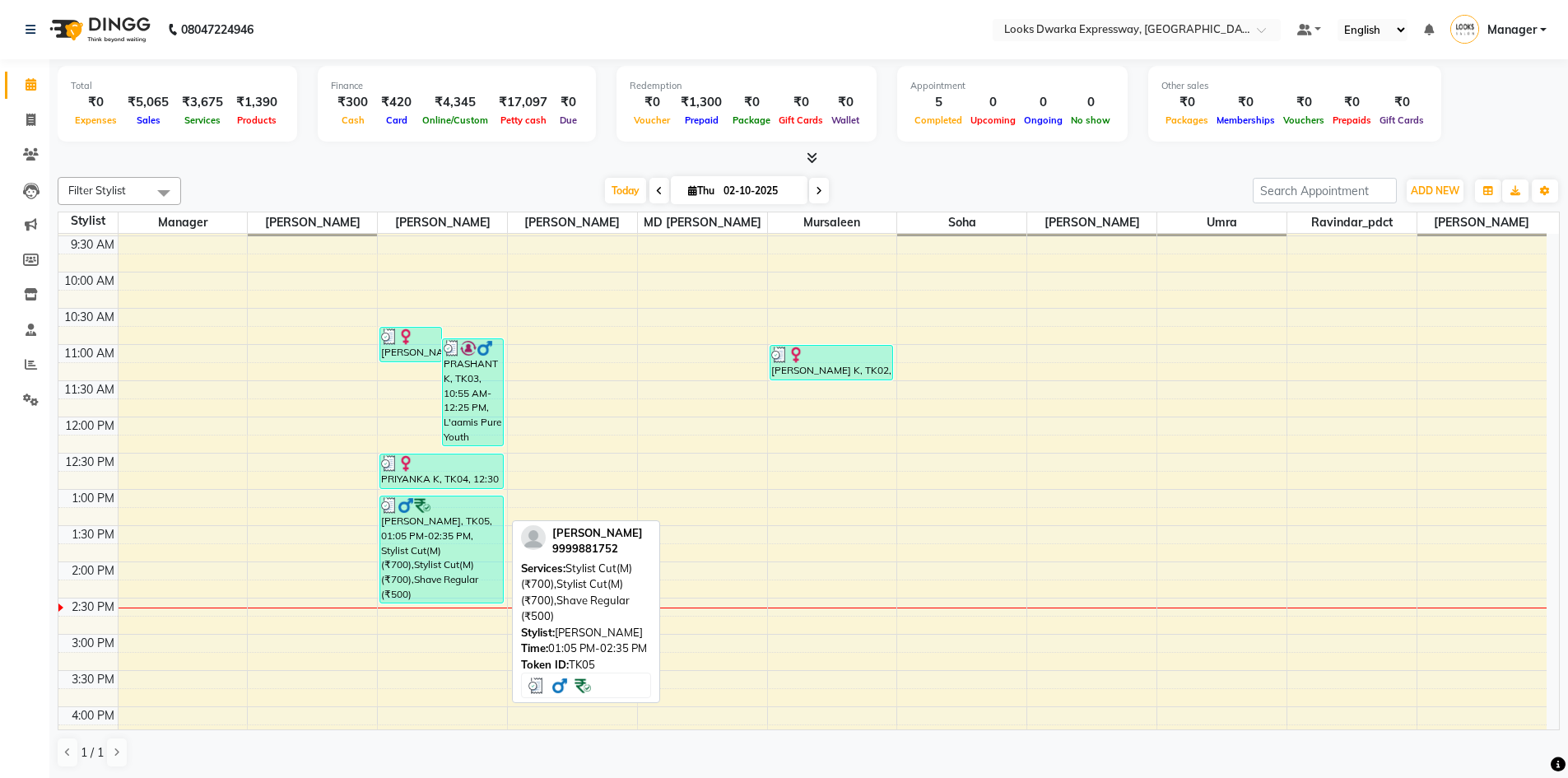
click at [395, 555] on div "[PERSON_NAME], TK05, 01:05 PM-02:35 PM, Stylist Cut(M) (₹700),Stylist Cut(M) (₹…" at bounding box center [442, 549] width 123 height 106
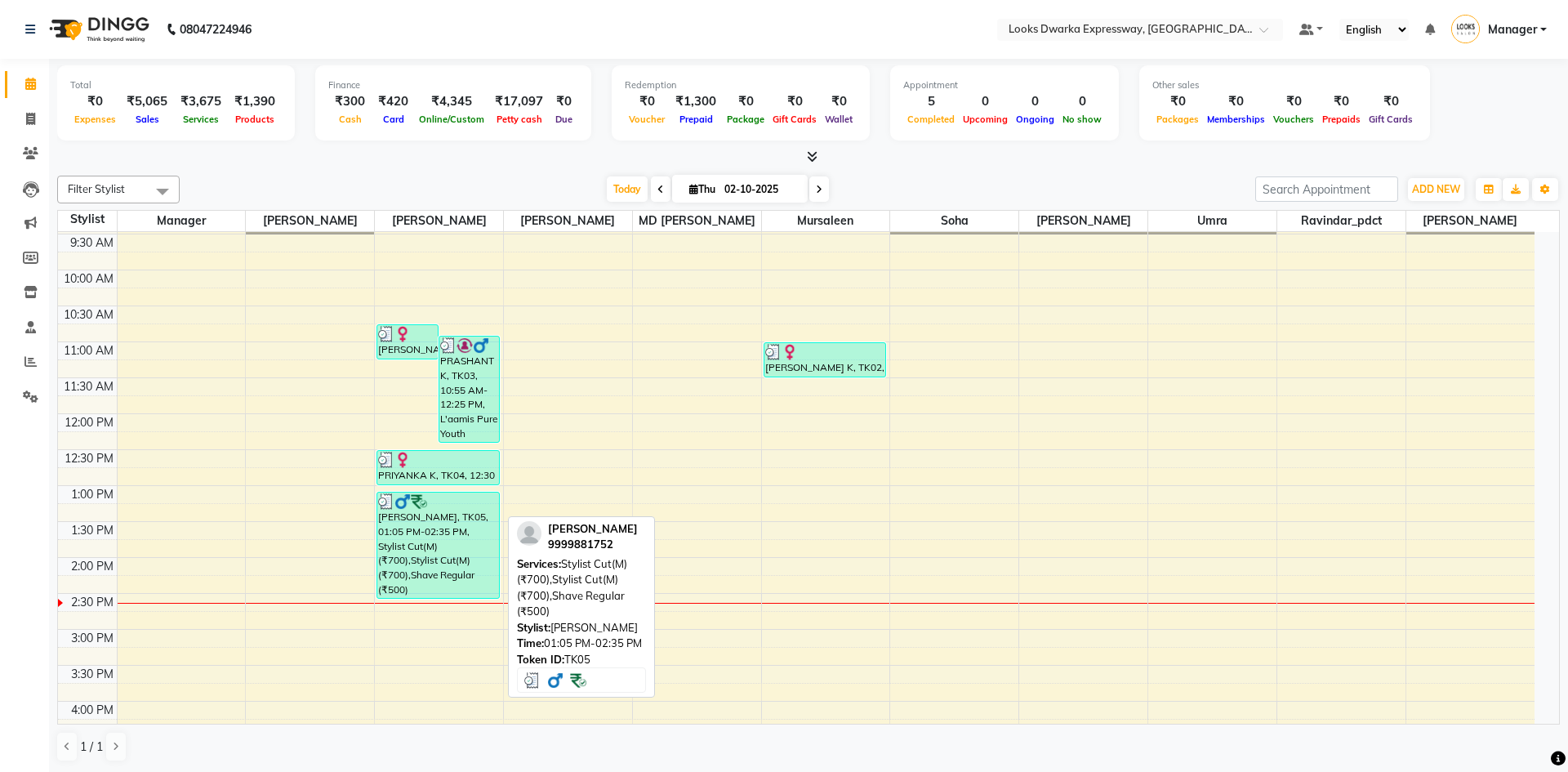
select select "3"
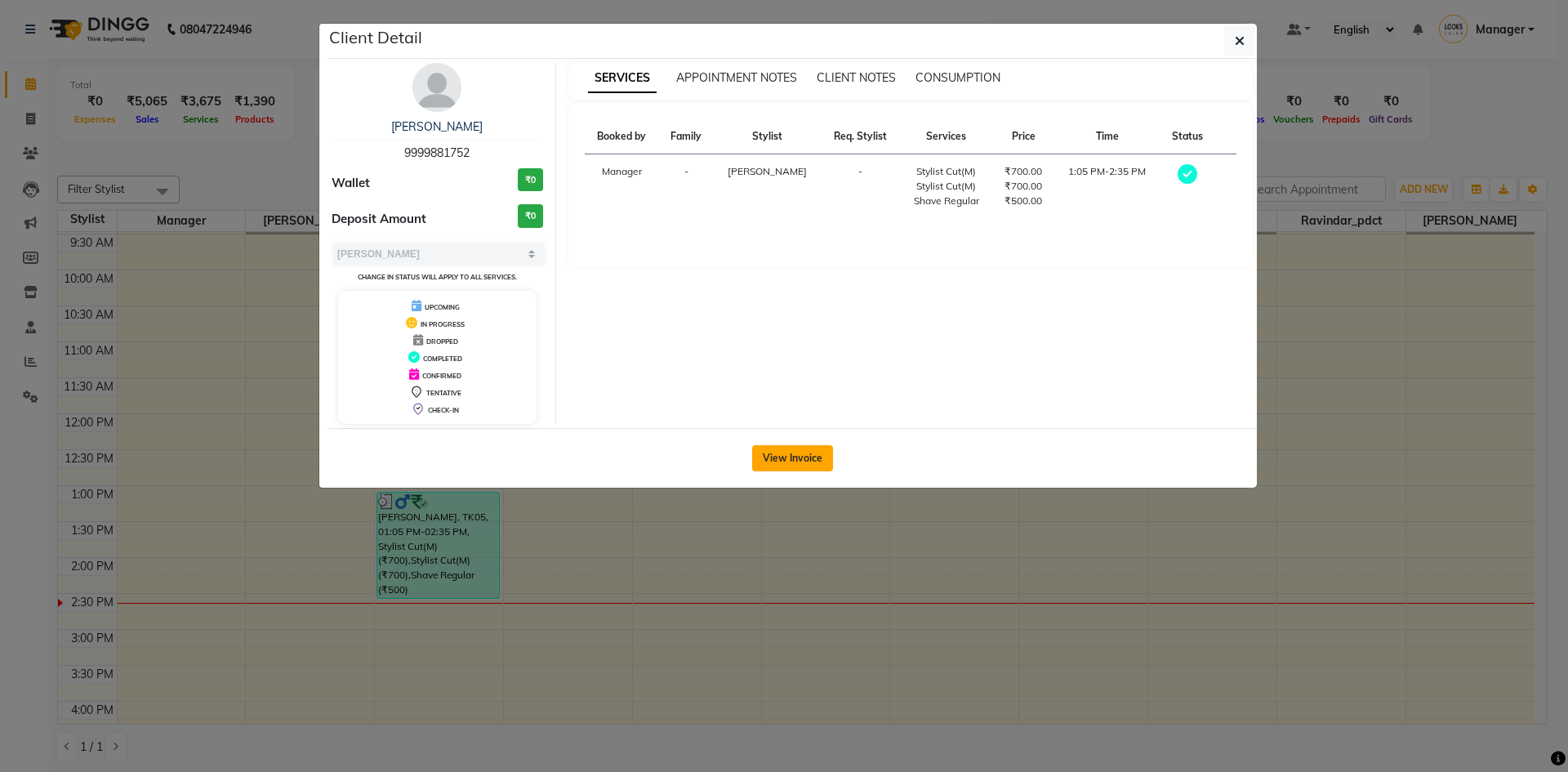
click at [779, 454] on button "View Invoice" at bounding box center [792, 458] width 81 height 26
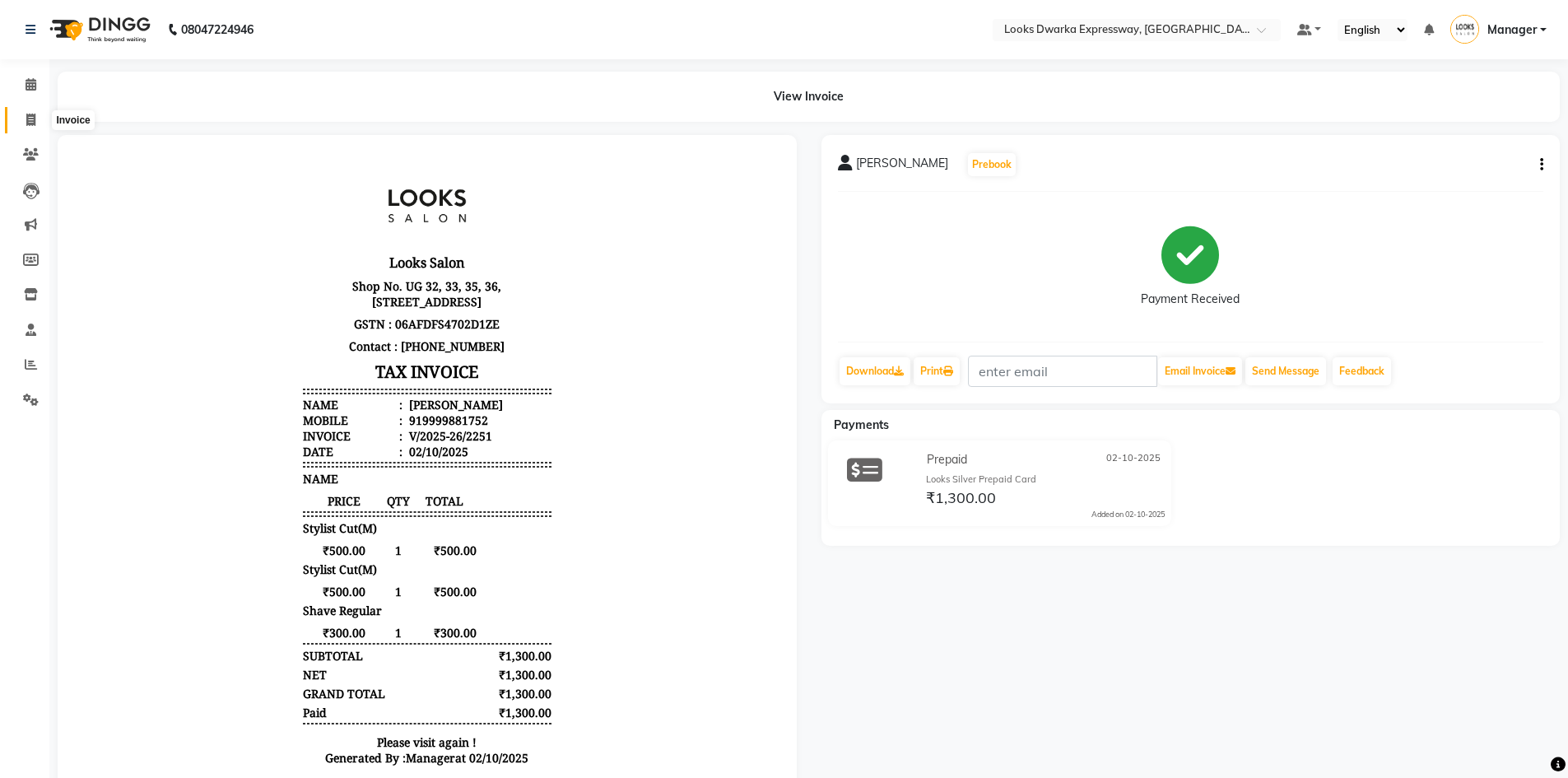
click at [30, 119] on icon at bounding box center [31, 119] width 9 height 12
select select "service"
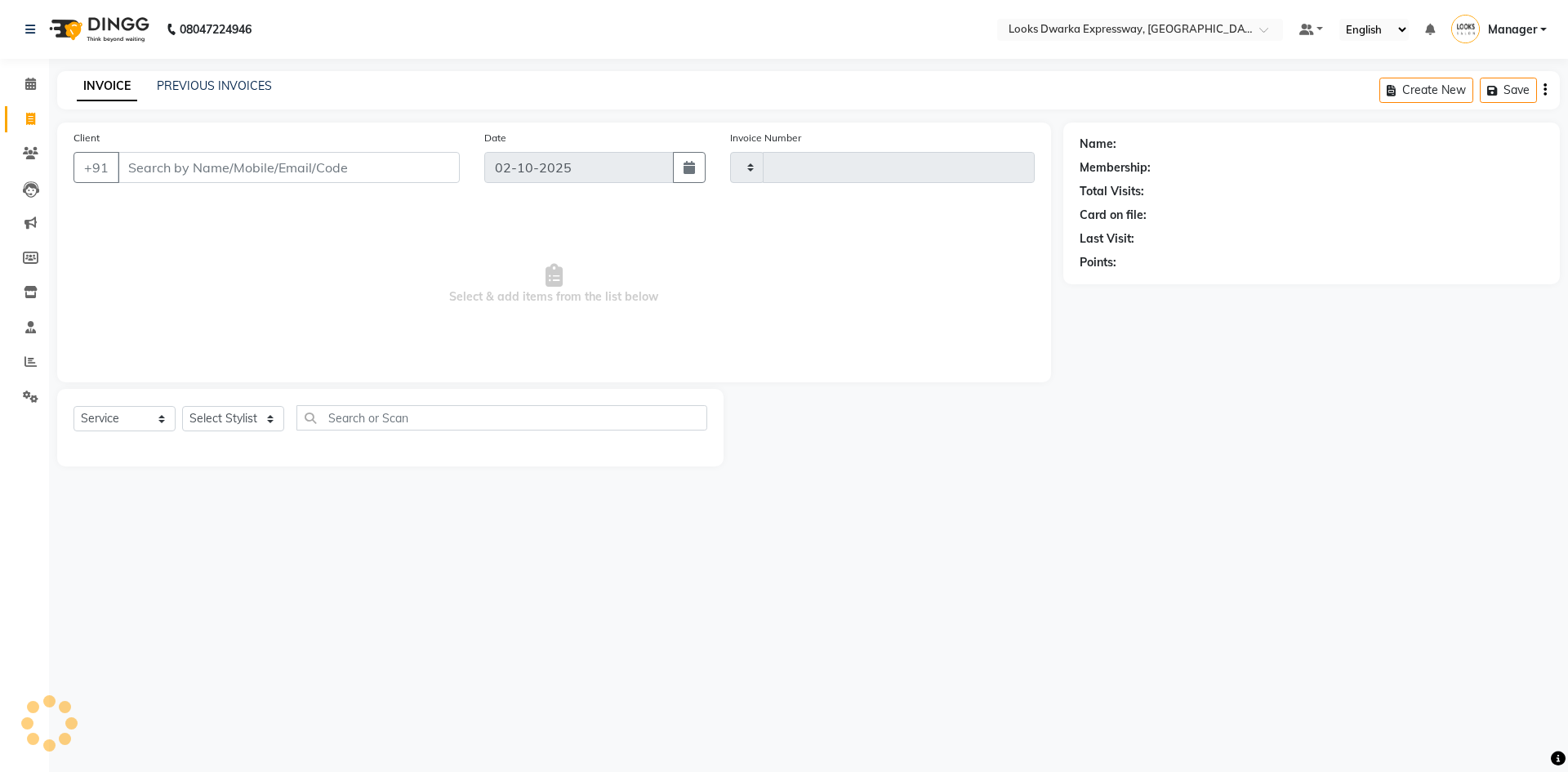
type input "2252"
select select "6011"
click at [29, 87] on icon at bounding box center [30, 83] width 10 height 12
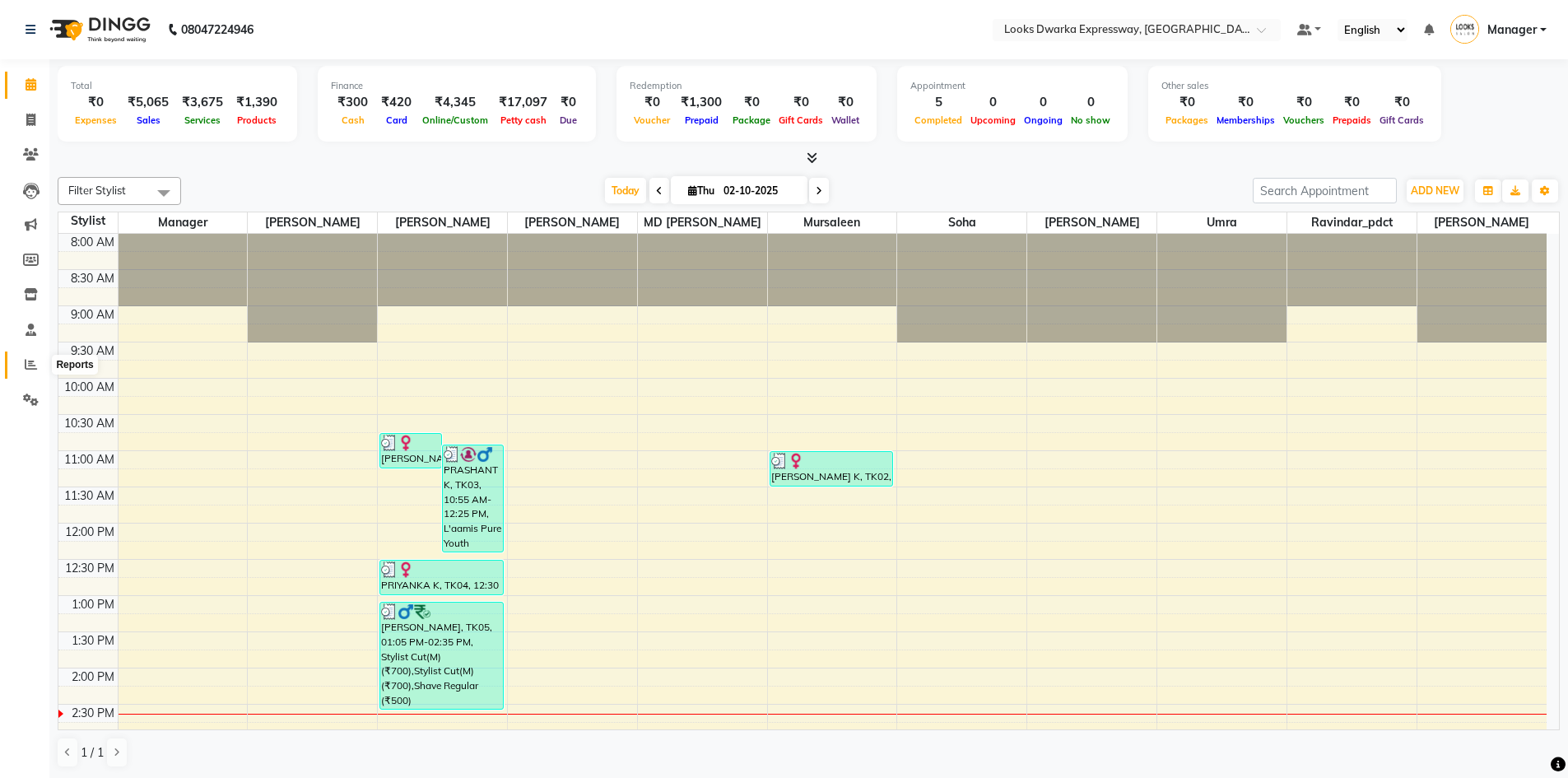
click at [44, 360] on span at bounding box center [31, 365] width 29 height 19
click at [37, 118] on span at bounding box center [31, 120] width 29 height 19
select select "service"
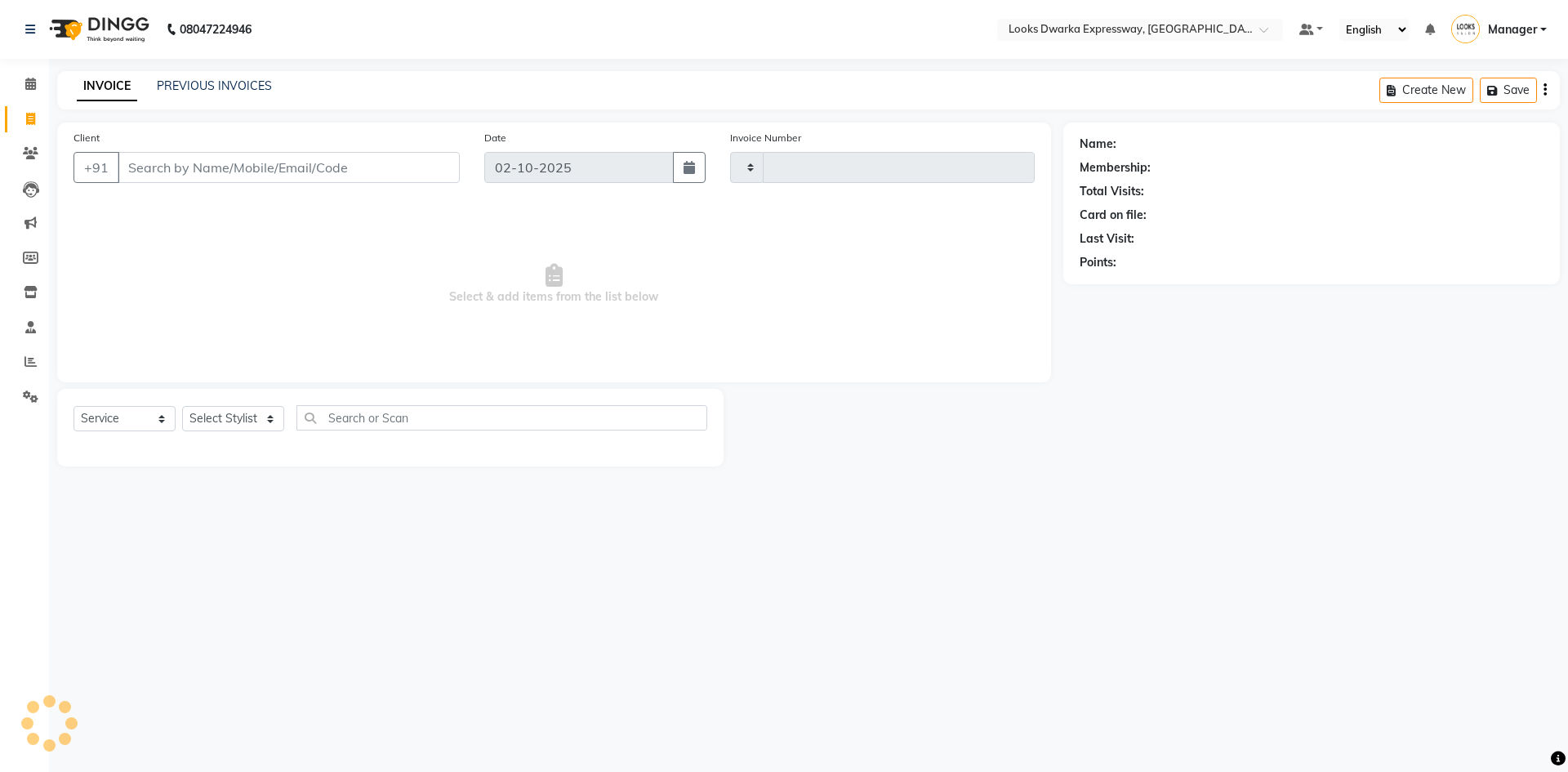
type input "2252"
select select "6011"
click at [34, 85] on icon at bounding box center [30, 83] width 10 height 12
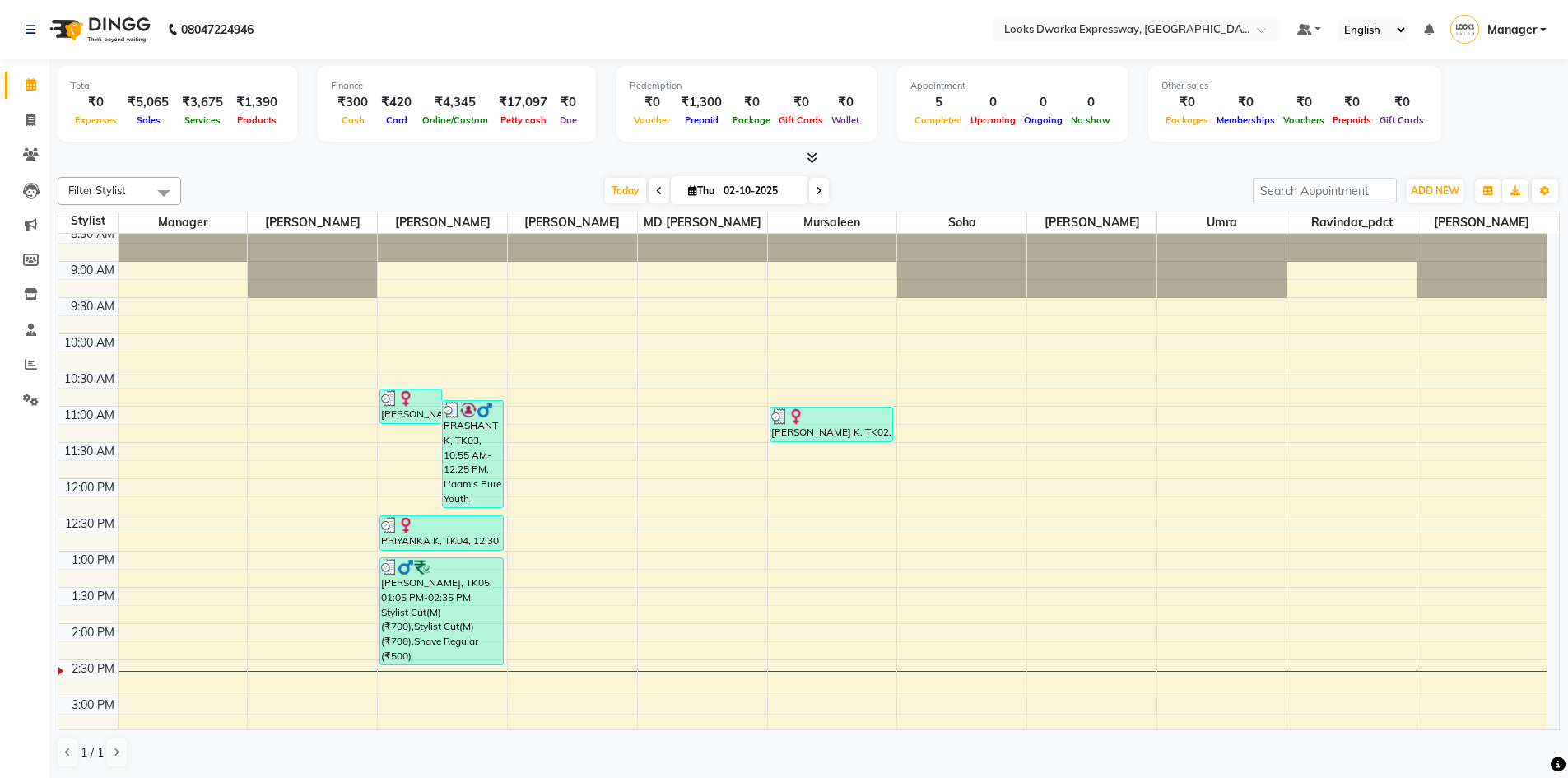
scroll to position [82, 0]
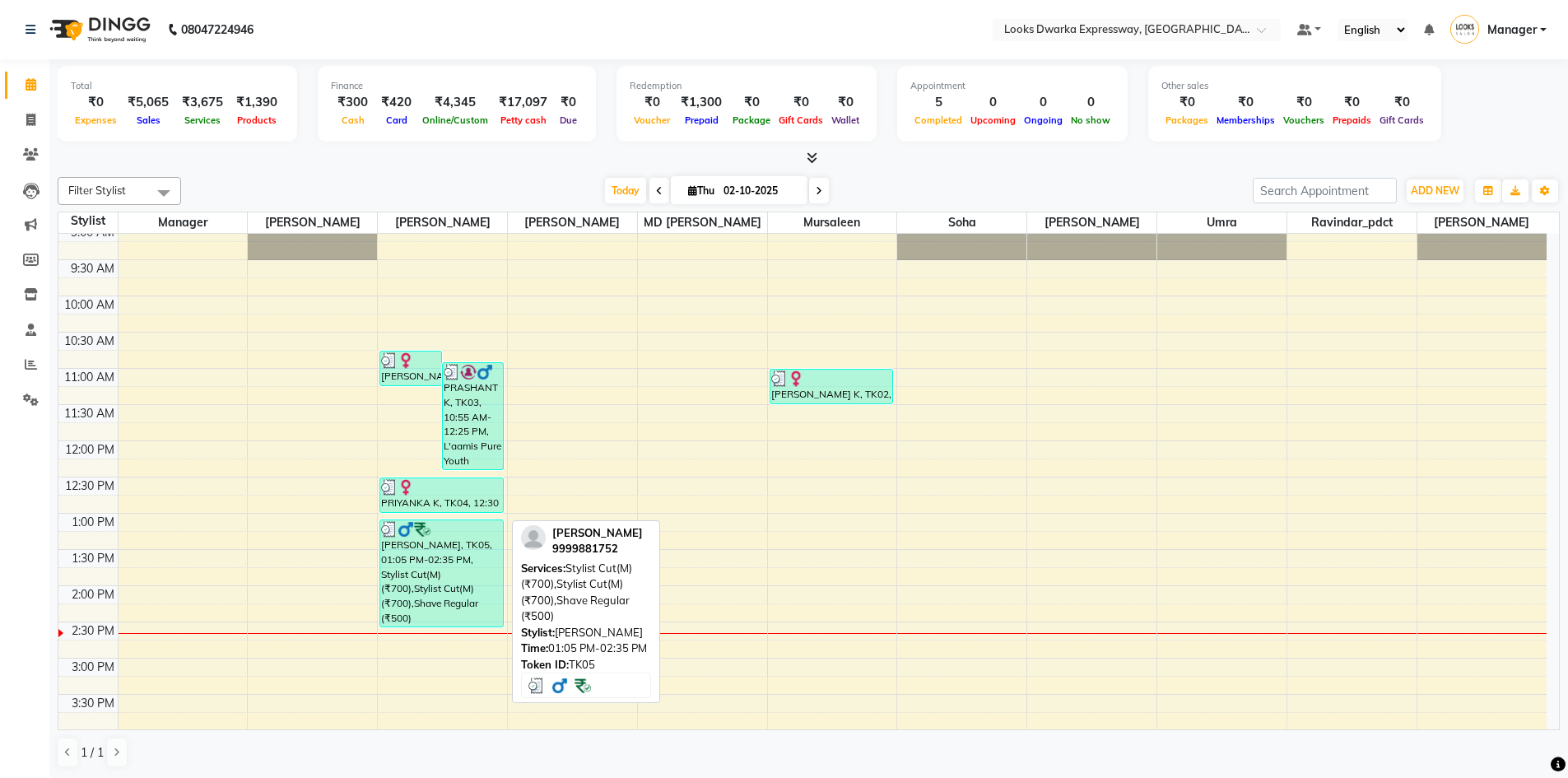
click at [443, 551] on div "[PERSON_NAME], TK05, 01:05 PM-02:35 PM, Stylist Cut(M) (₹700),Stylist Cut(M) (₹…" at bounding box center [442, 573] width 123 height 106
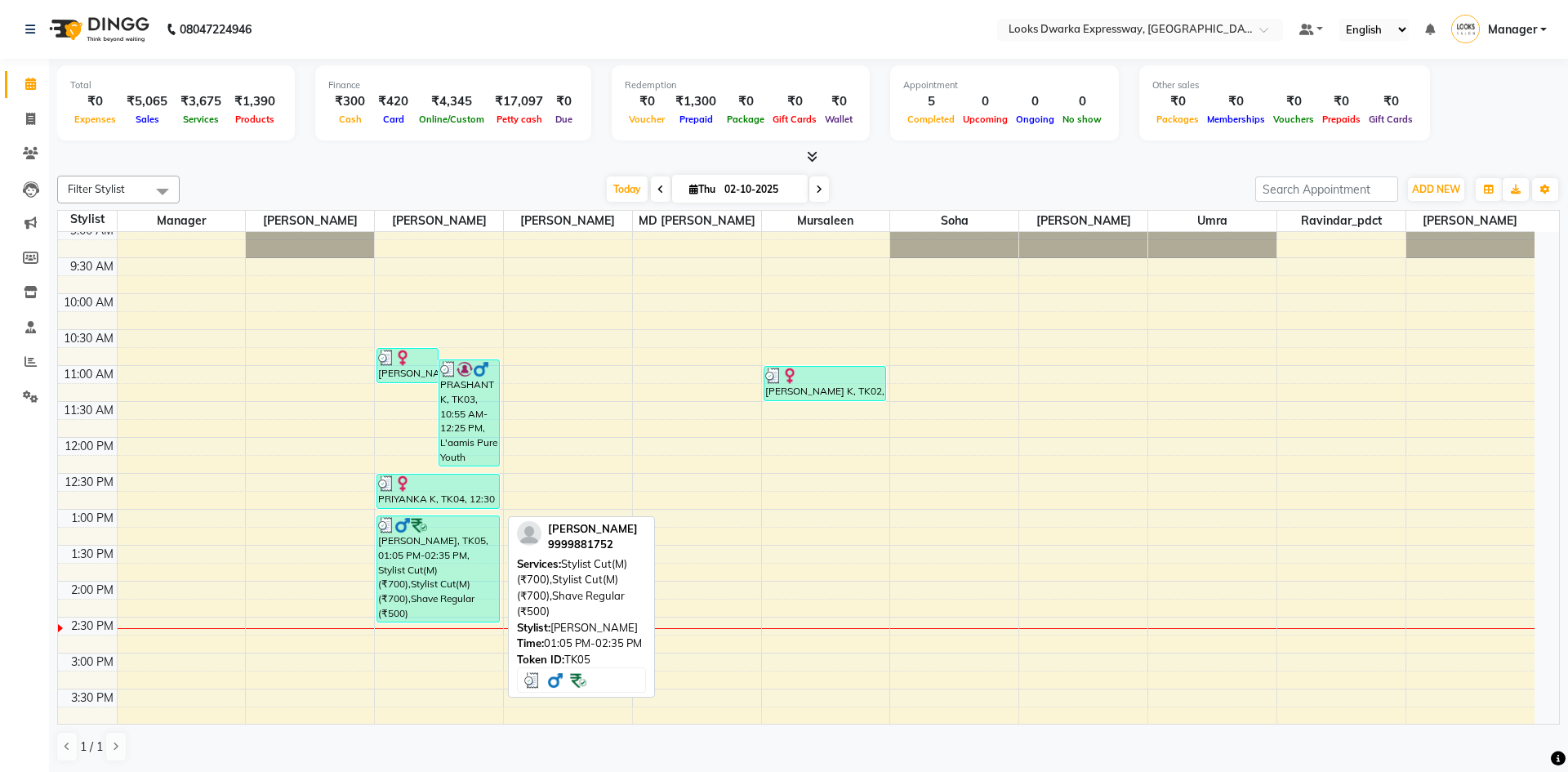
select select "3"
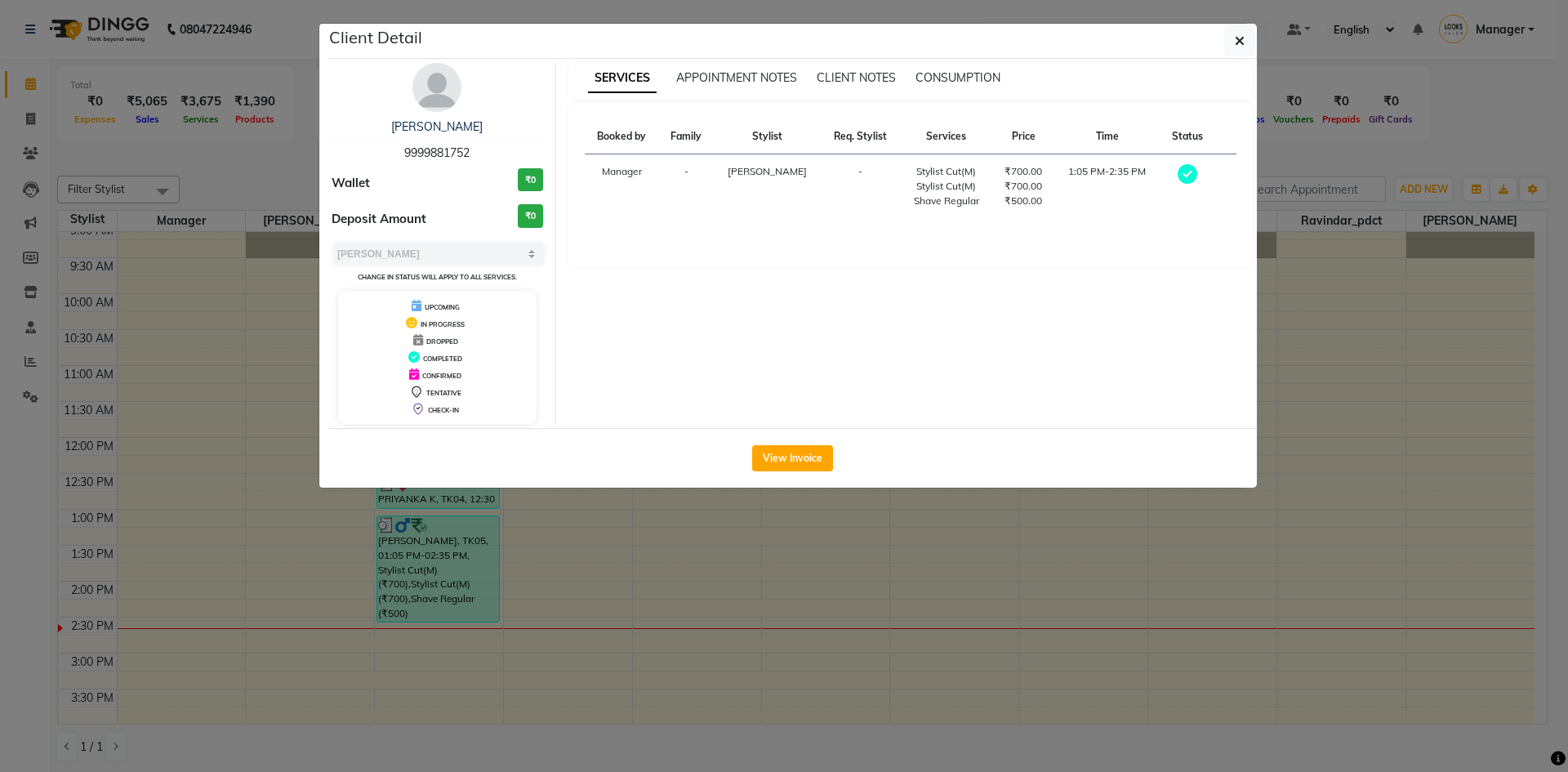
click at [38, 0] on ngb-modal-window "Client Detail [PERSON_NAME] 9999881752 Wallet ₹0 Deposit Amount ₹0 Select MARK …" at bounding box center [784, 386] width 1568 height 772
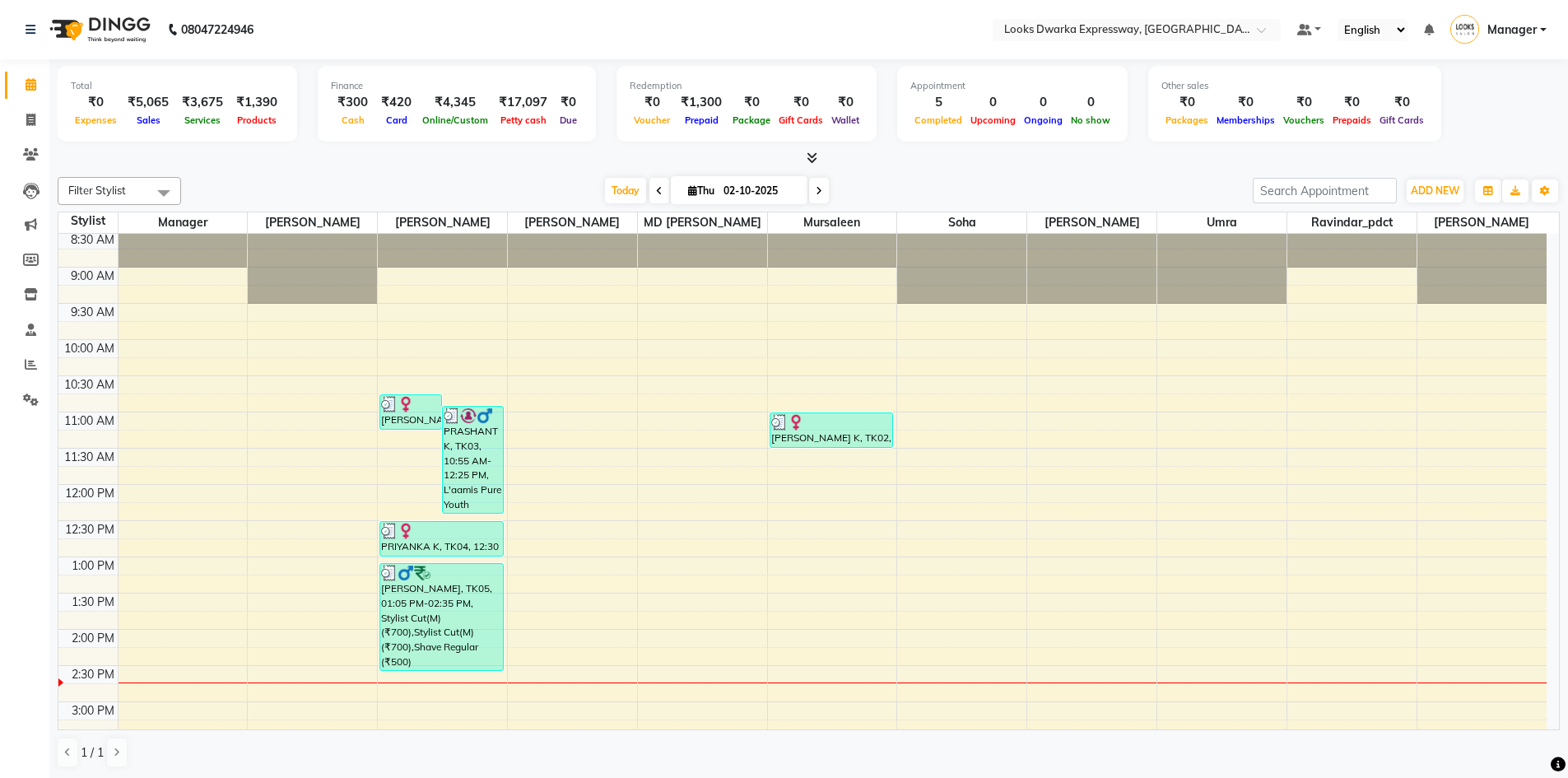
scroll to position [0, 0]
